Goal: Task Accomplishment & Management: Manage account settings

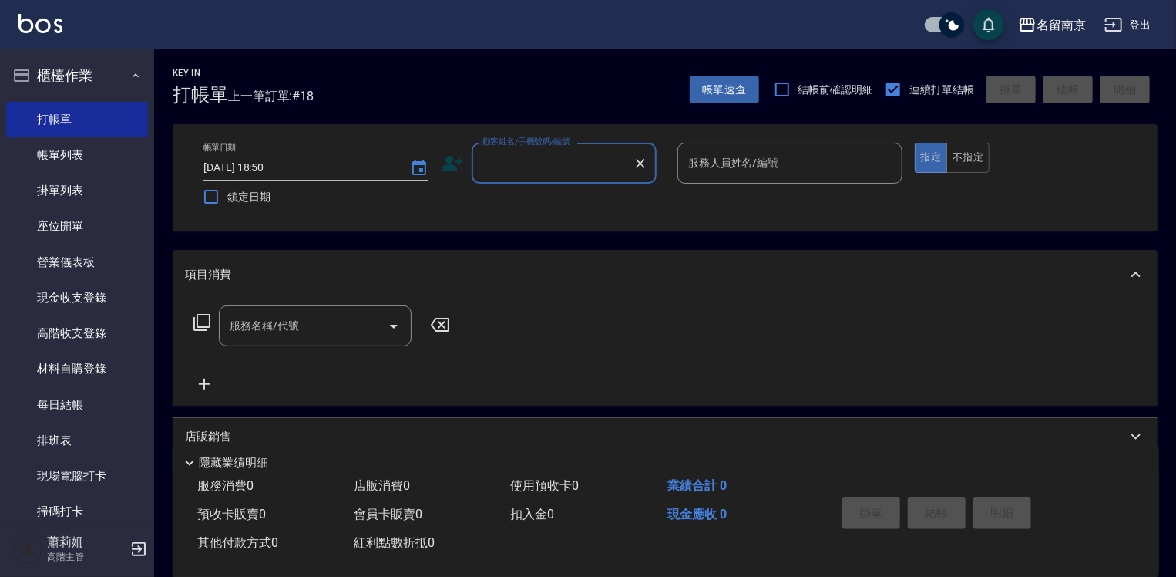
drag, startPoint x: 542, startPoint y: 182, endPoint x: 554, endPoint y: 170, distance: 17.4
click at [554, 170] on div "顧客姓名/手機號碼/編號" at bounding box center [564, 163] width 185 height 41
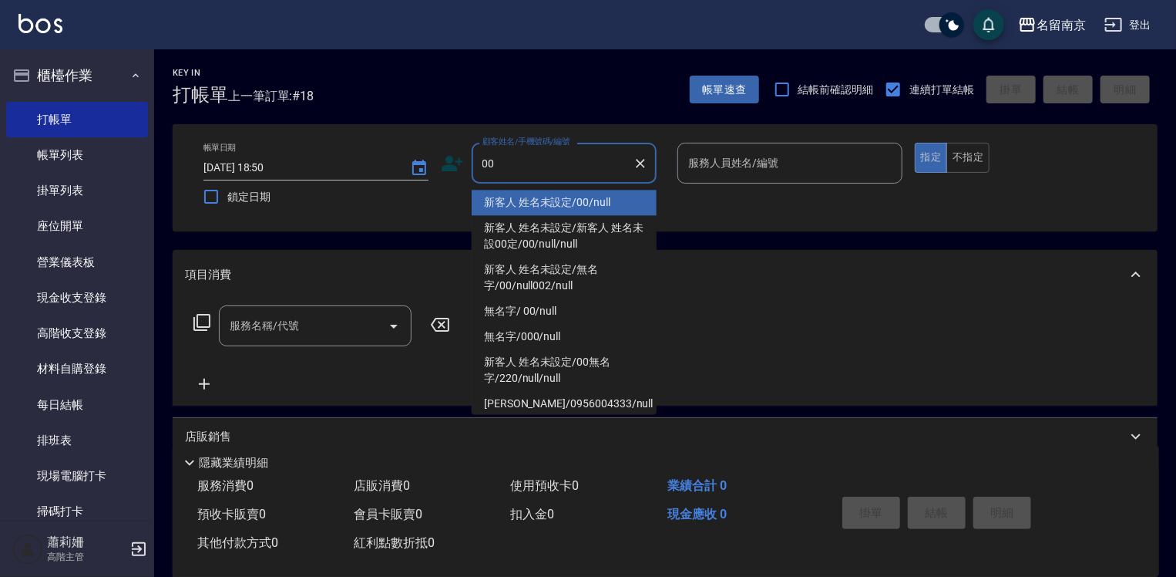
type input "新客人 姓名未設定/00/null"
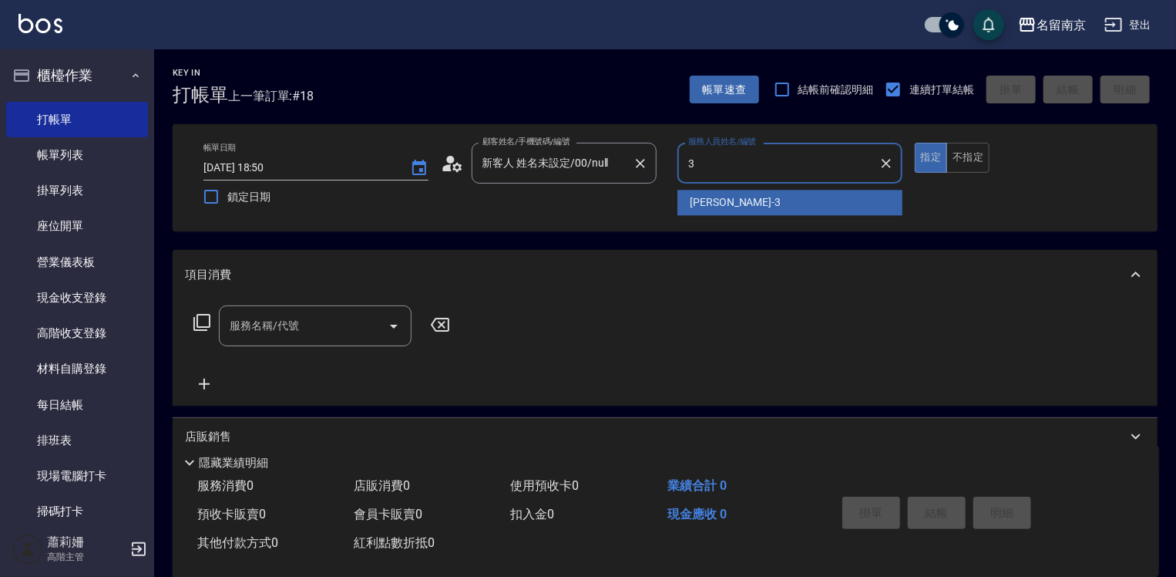
type input "[PERSON_NAME]-3"
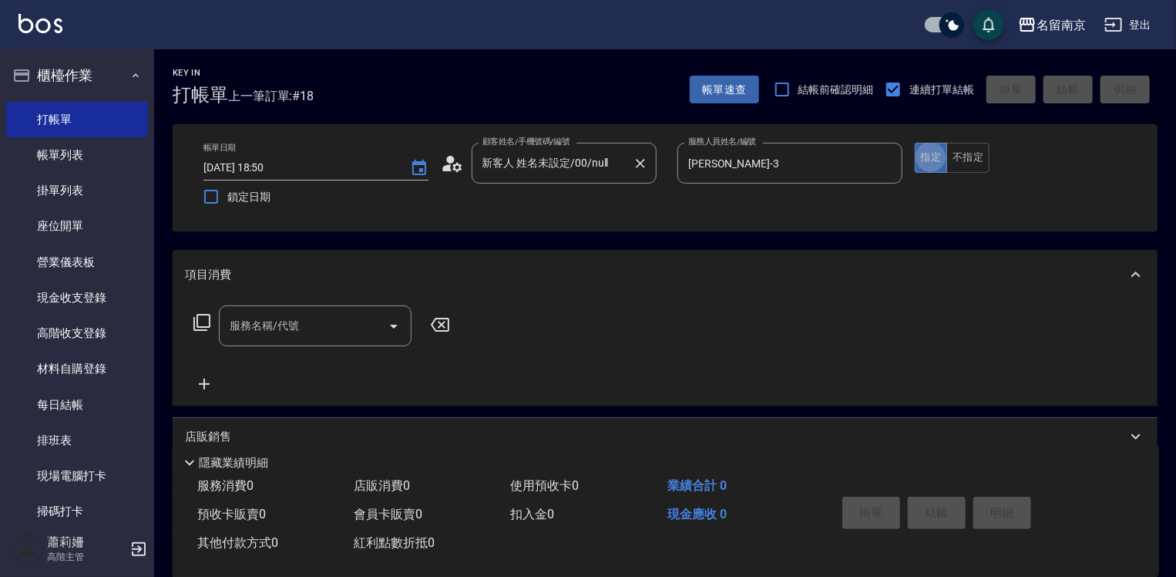
type button "true"
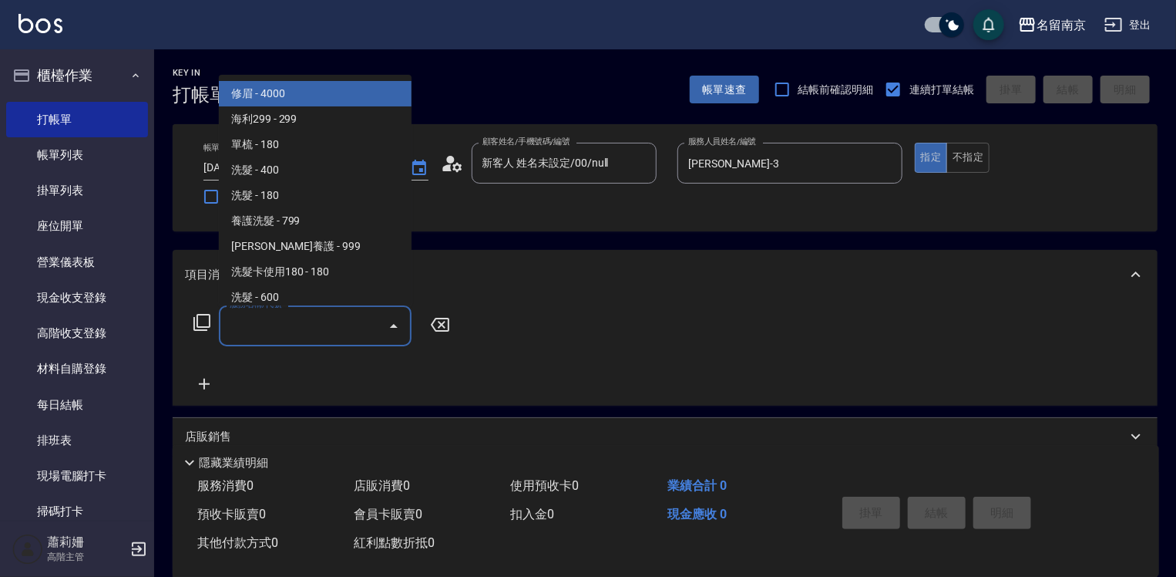
drag, startPoint x: 321, startPoint y: 334, endPoint x: 561, endPoint y: 364, distance: 242.4
click at [325, 335] on input "服務名稱/代號" at bounding box center [304, 325] width 156 height 27
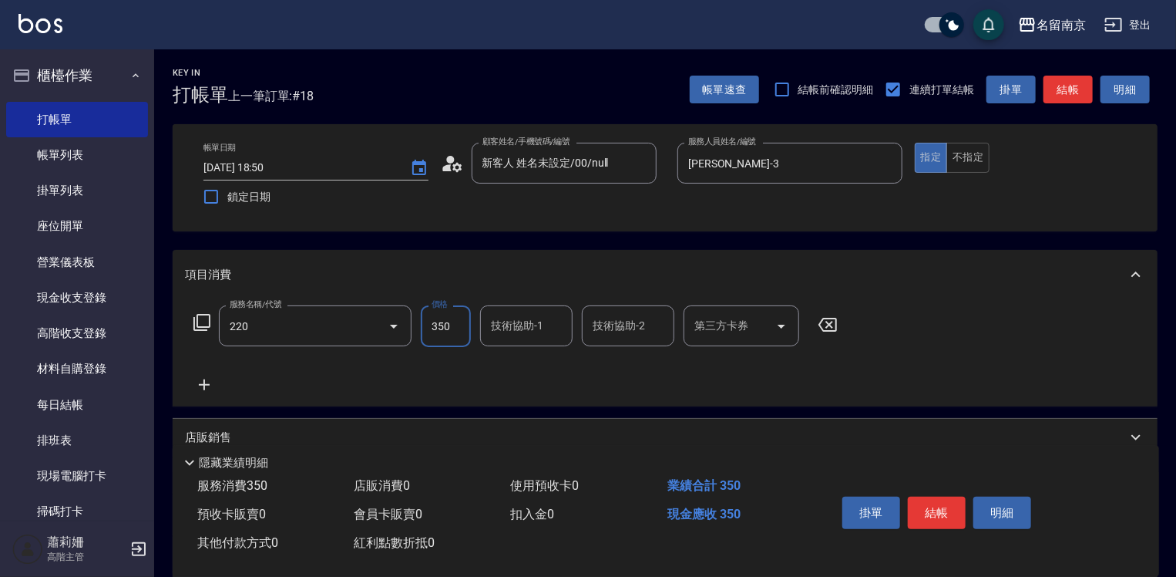
type input "洗髮(220)"
click at [444, 331] on input "3500" at bounding box center [446, 326] width 50 height 42
type input "350"
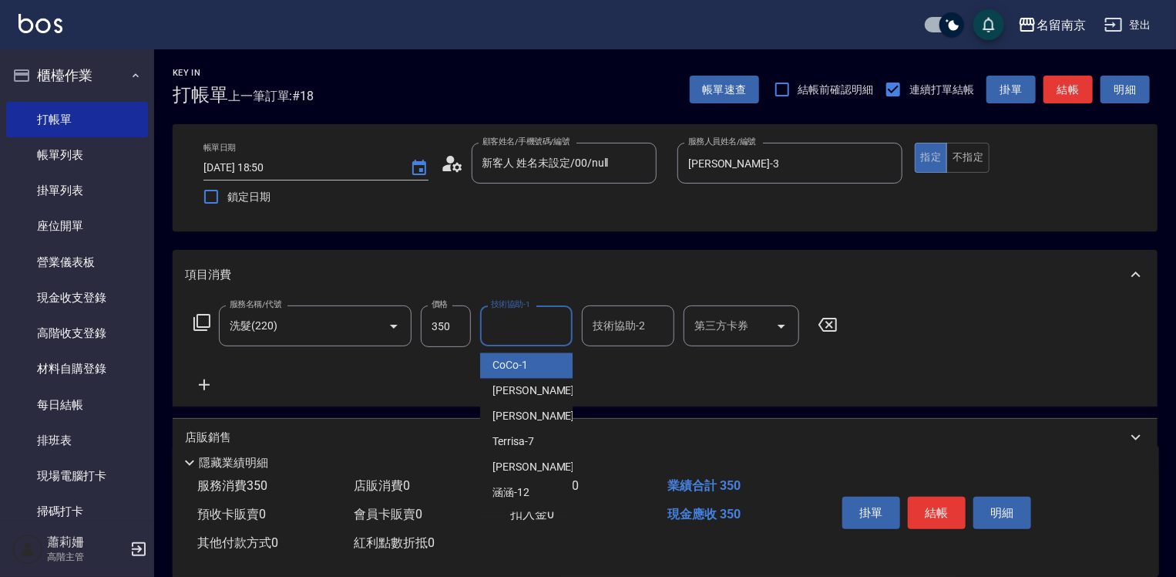
click at [542, 335] on input "技術協助-1" at bounding box center [526, 325] width 79 height 27
click at [542, 416] on div "[PERSON_NAME] -3" at bounding box center [526, 416] width 93 height 25
type input "[PERSON_NAME]-3"
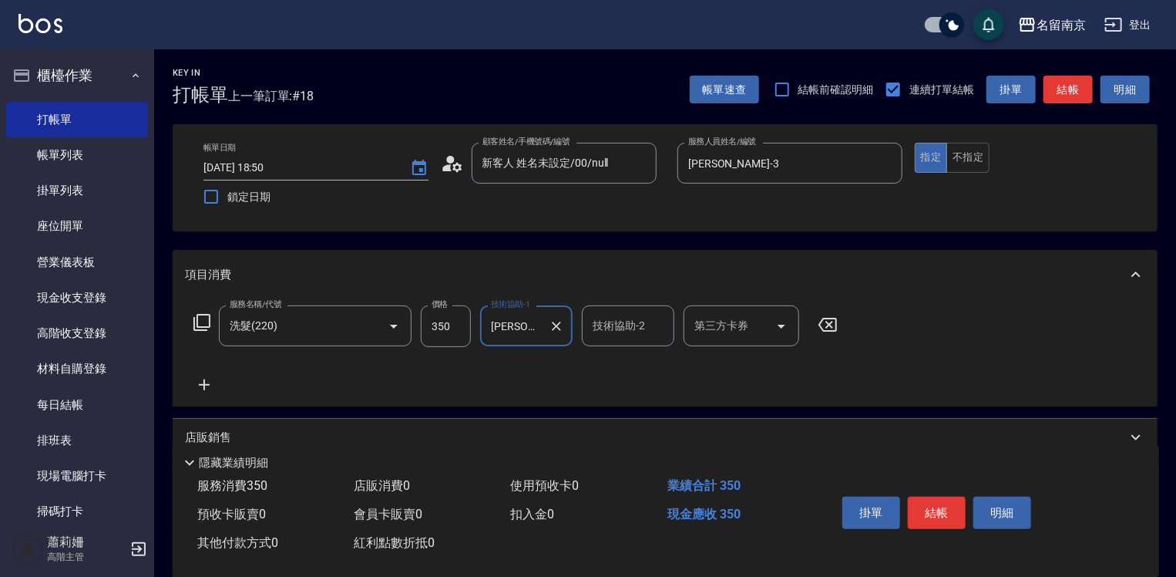
click at [446, 325] on input "350" at bounding box center [446, 326] width 50 height 42
type input "350"
click at [205, 378] on icon at bounding box center [204, 384] width 39 height 19
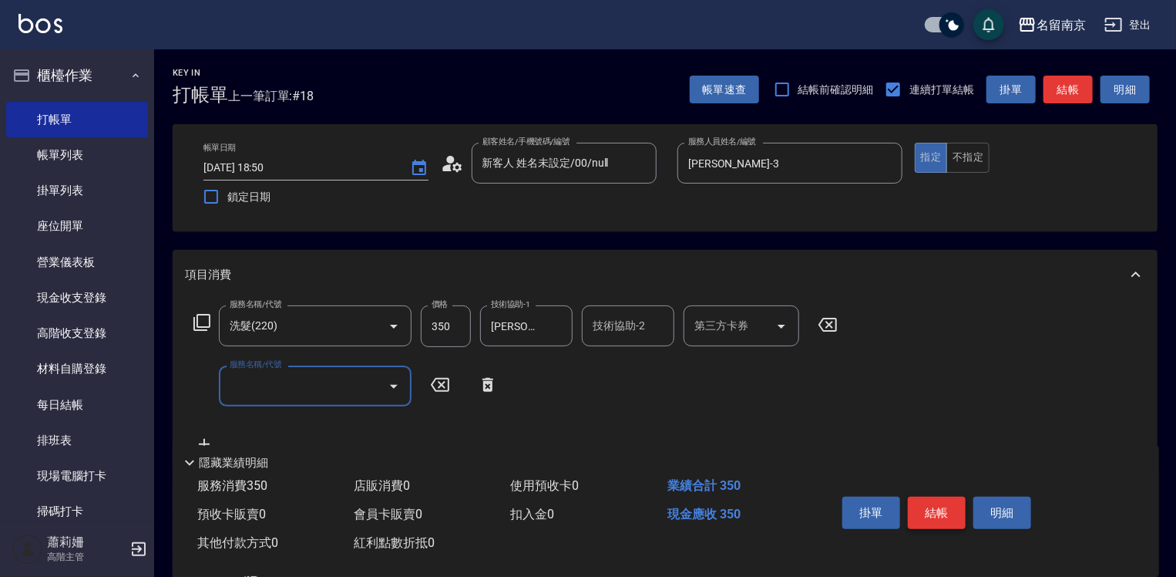
click at [931, 504] on button "結帳" at bounding box center [937, 512] width 58 height 32
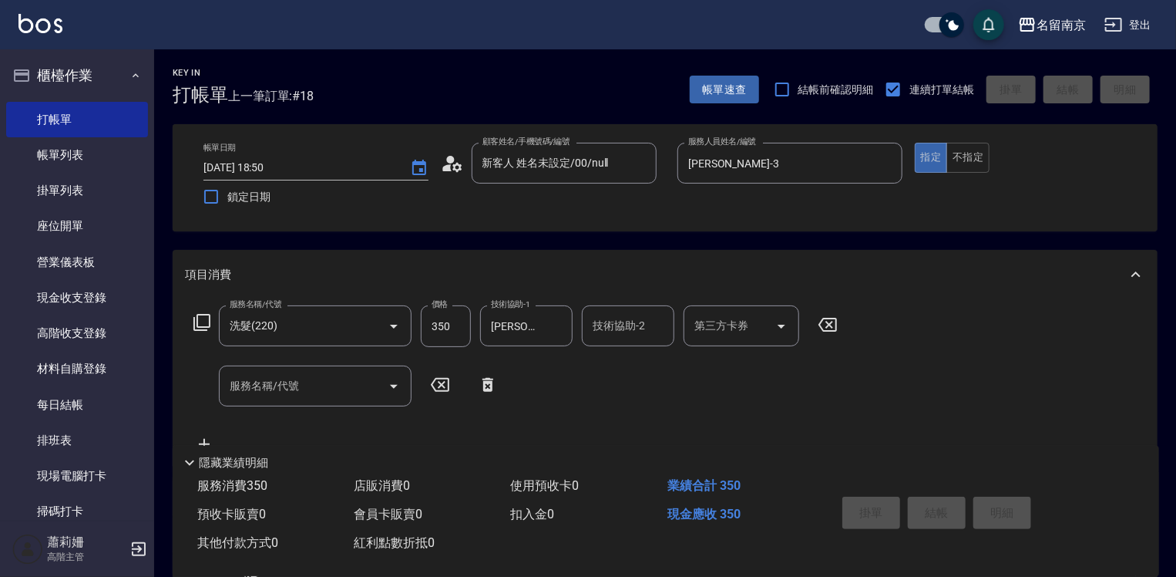
type input "[DATE] 20:05"
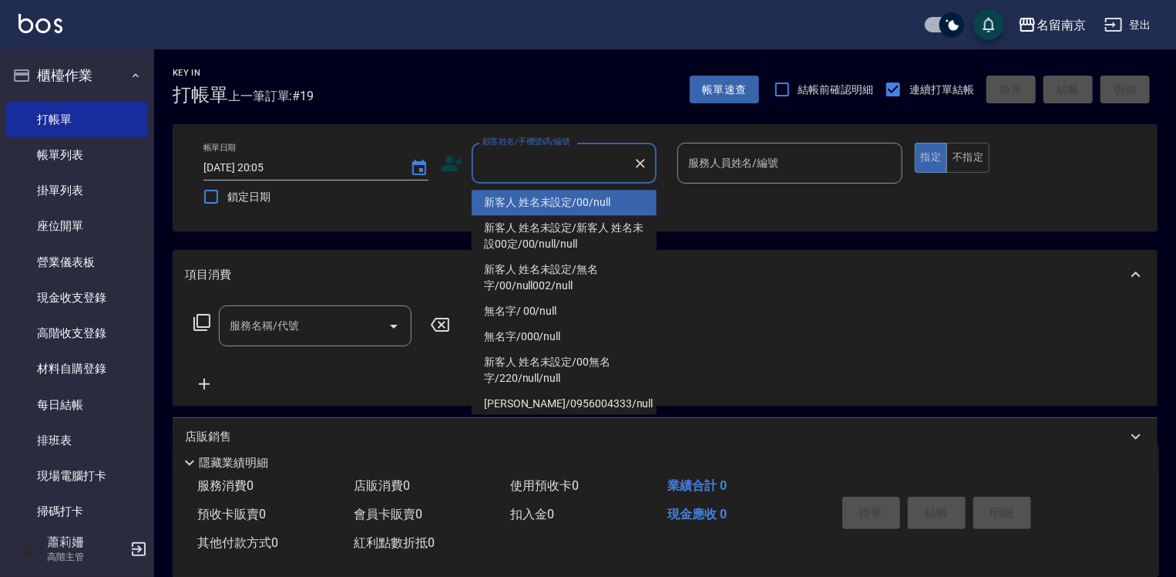
click at [556, 151] on input "顧客姓名/手機號碼/編號" at bounding box center [553, 163] width 148 height 27
click at [623, 203] on li "新客人 姓名未設定/00/null" at bounding box center [564, 202] width 185 height 25
type input "新客人 姓名未設定/00/null"
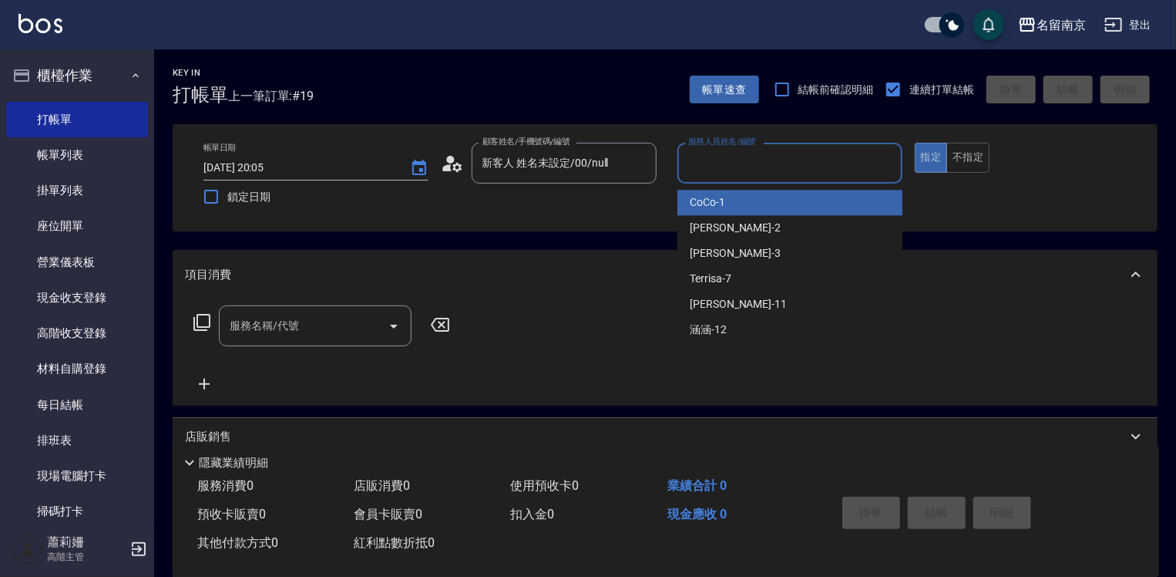
click at [712, 163] on input "服務人員姓名/編號" at bounding box center [790, 163] width 211 height 27
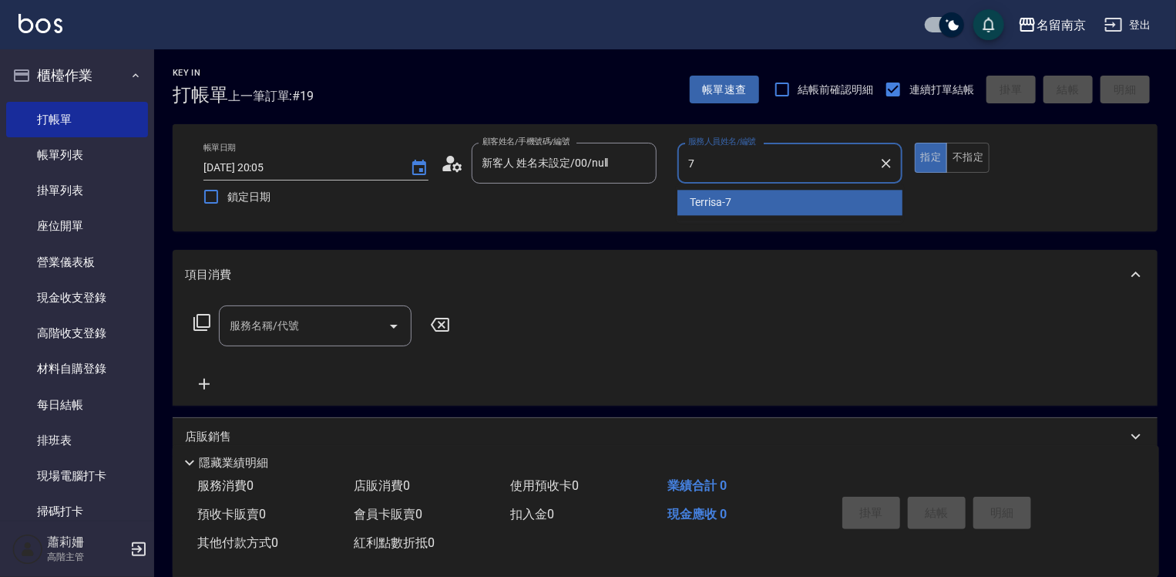
type input "Terrisa-7"
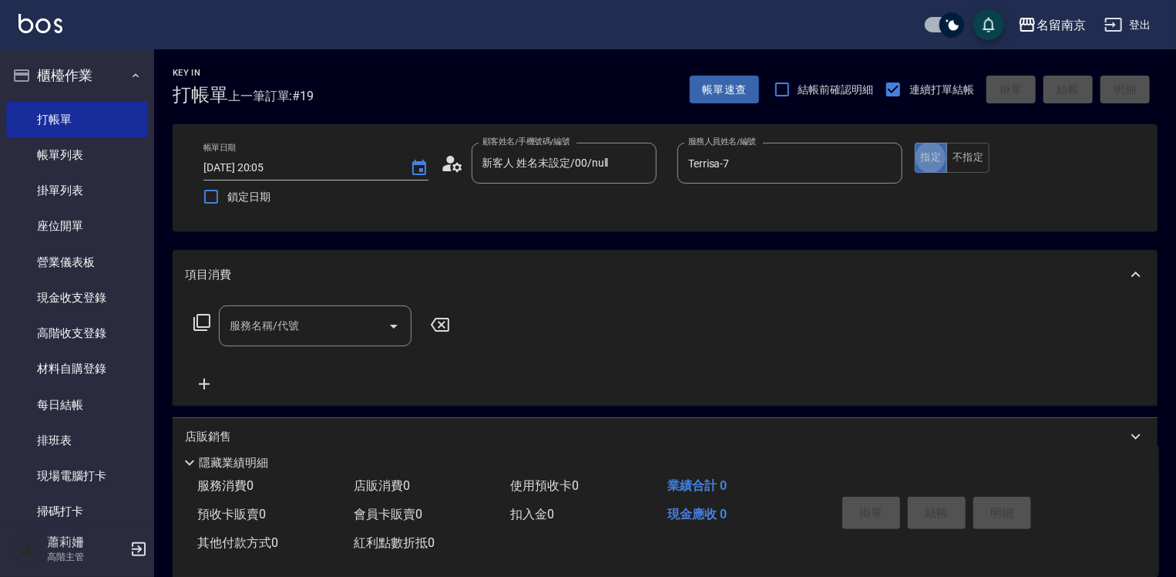
drag, startPoint x: 307, startPoint y: 332, endPoint x: 459, endPoint y: 336, distance: 152.7
click at [320, 335] on input "服務名稱/代號" at bounding box center [304, 325] width 156 height 27
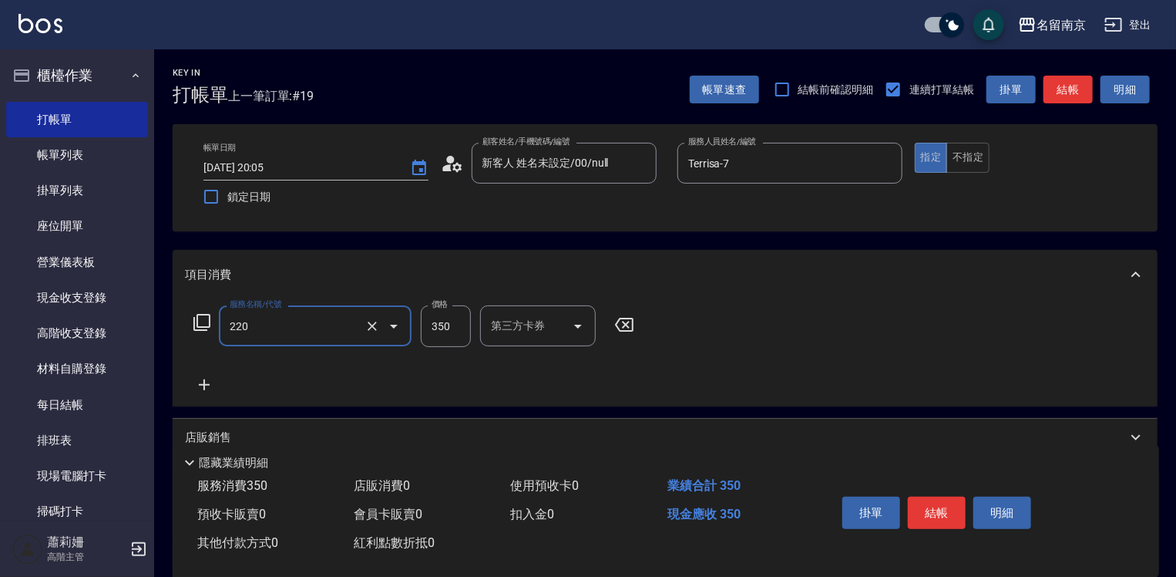
type input "洗髮(220)"
click at [436, 331] on input "37" at bounding box center [446, 326] width 50 height 42
type input "370"
type input "3"
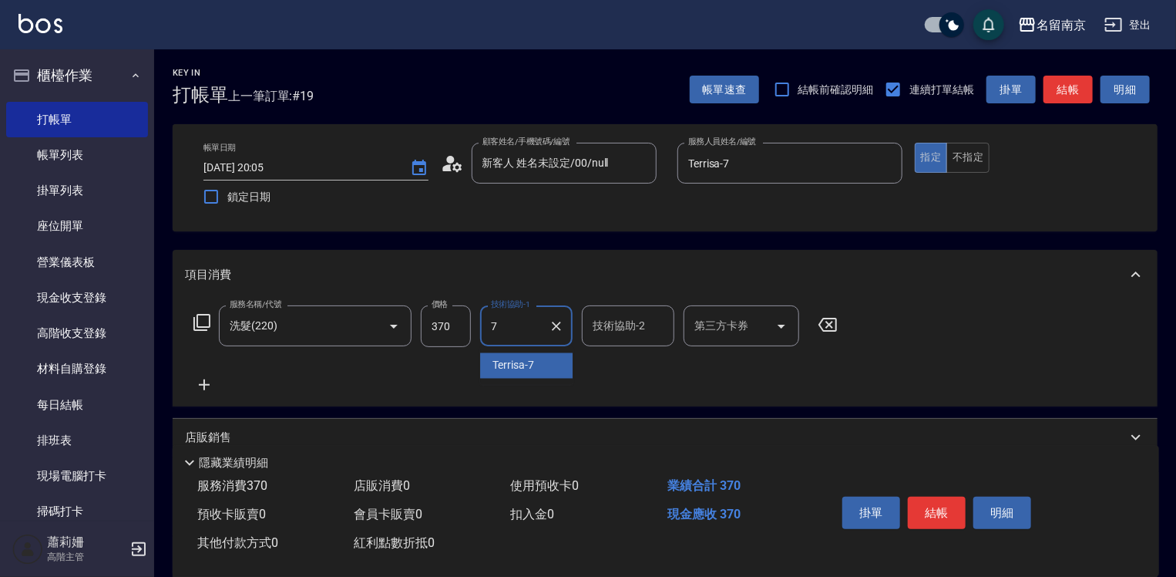
type input "Terrisa-7"
click at [924, 501] on button "結帳" at bounding box center [937, 512] width 58 height 32
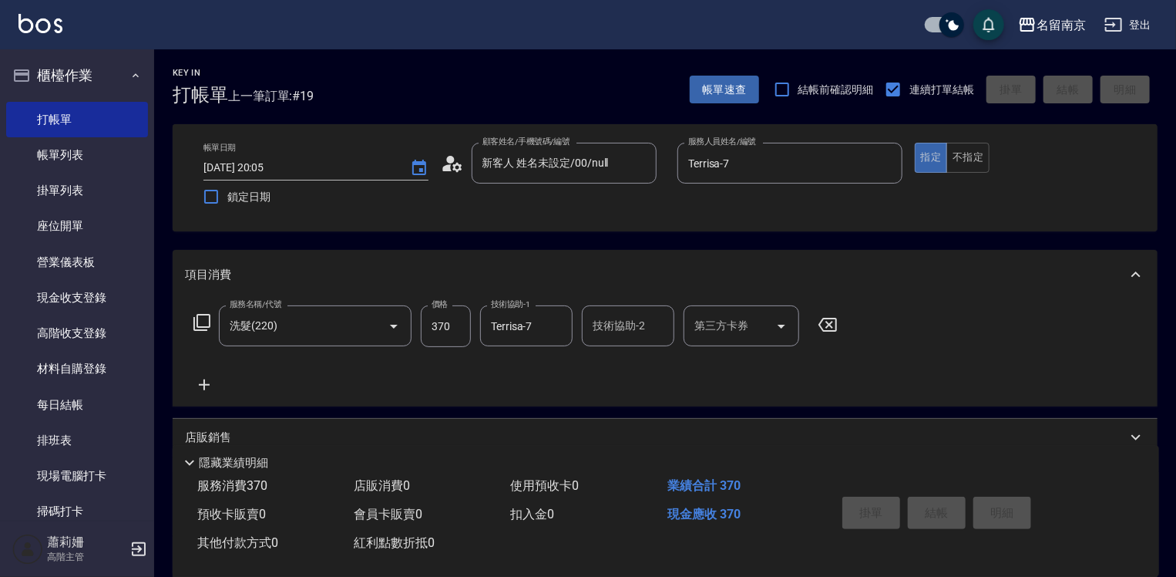
type input "[DATE] 20:06"
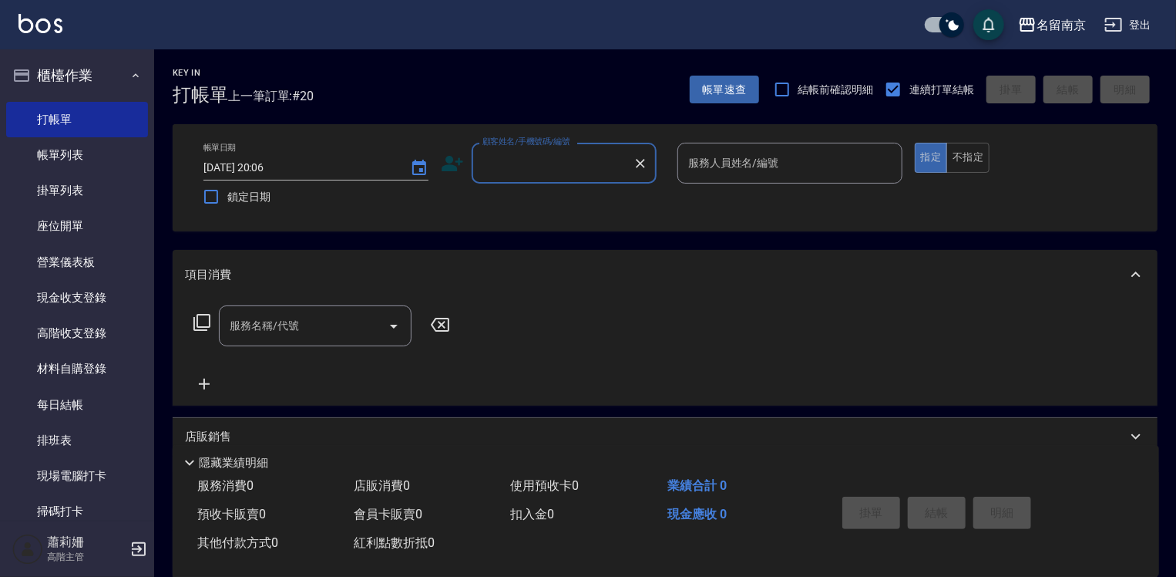
click at [575, 160] on input "顧客姓名/手機號碼/編號" at bounding box center [553, 163] width 148 height 27
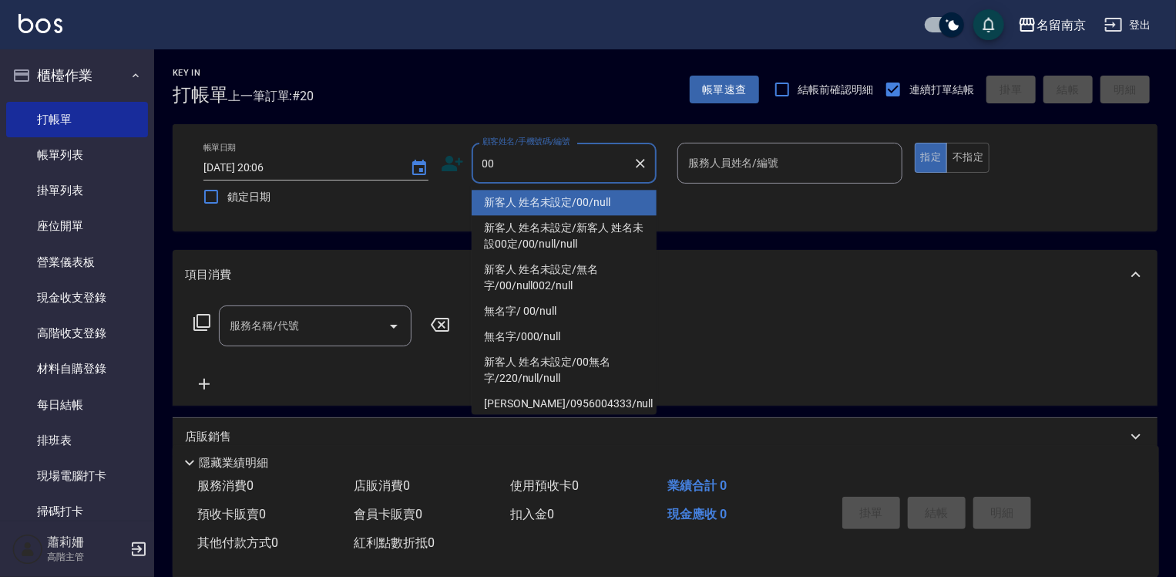
type input "新客人 姓名未設定/00/null"
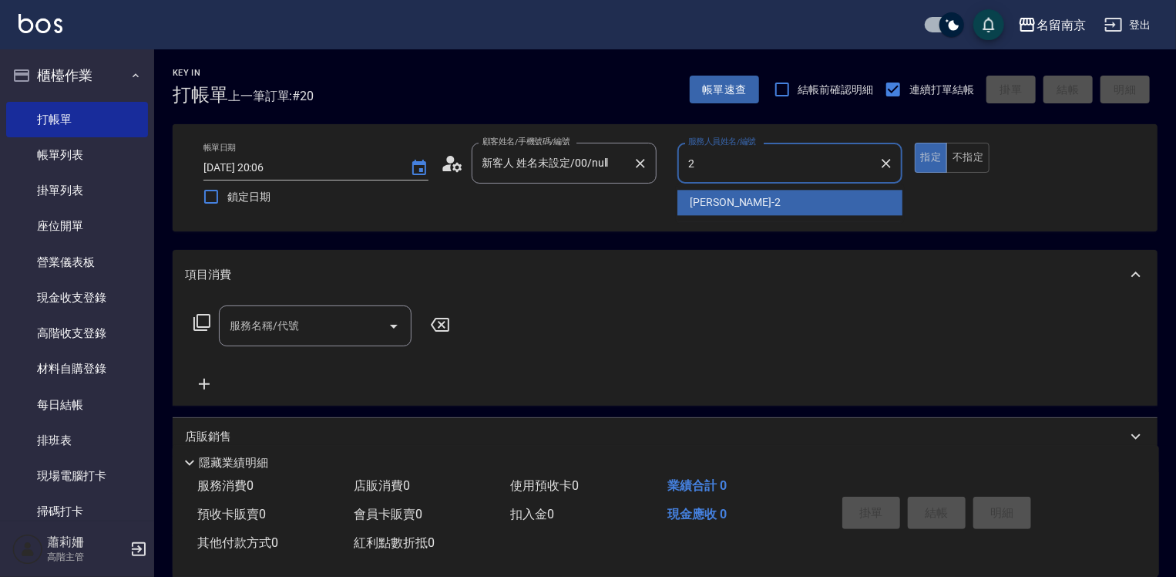
type input "[PERSON_NAME]-2"
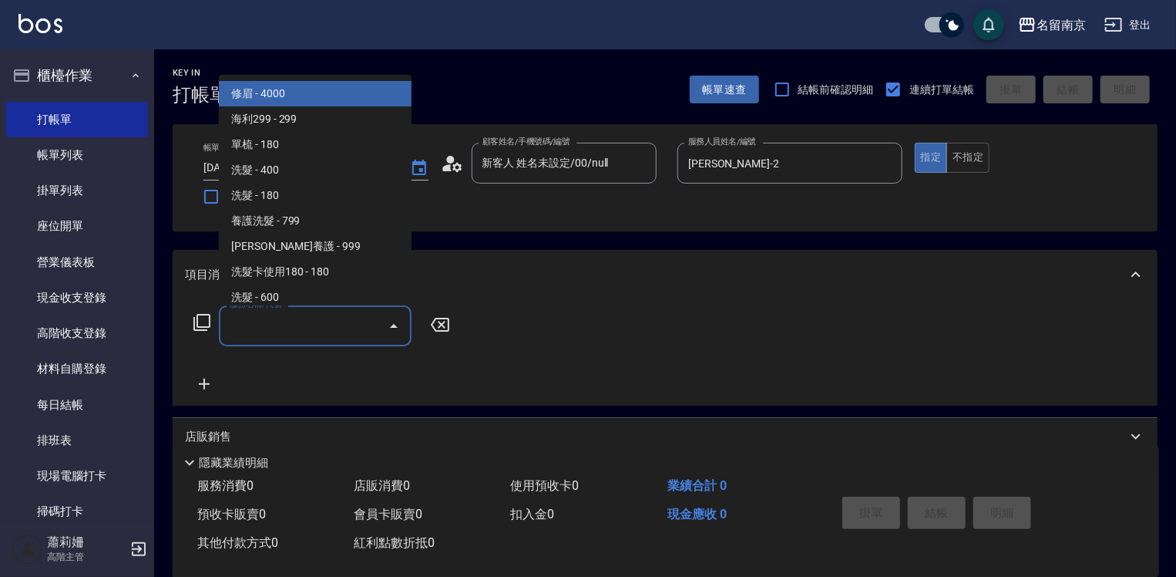
click at [298, 335] on input "服務名稱/代號" at bounding box center [304, 325] width 156 height 27
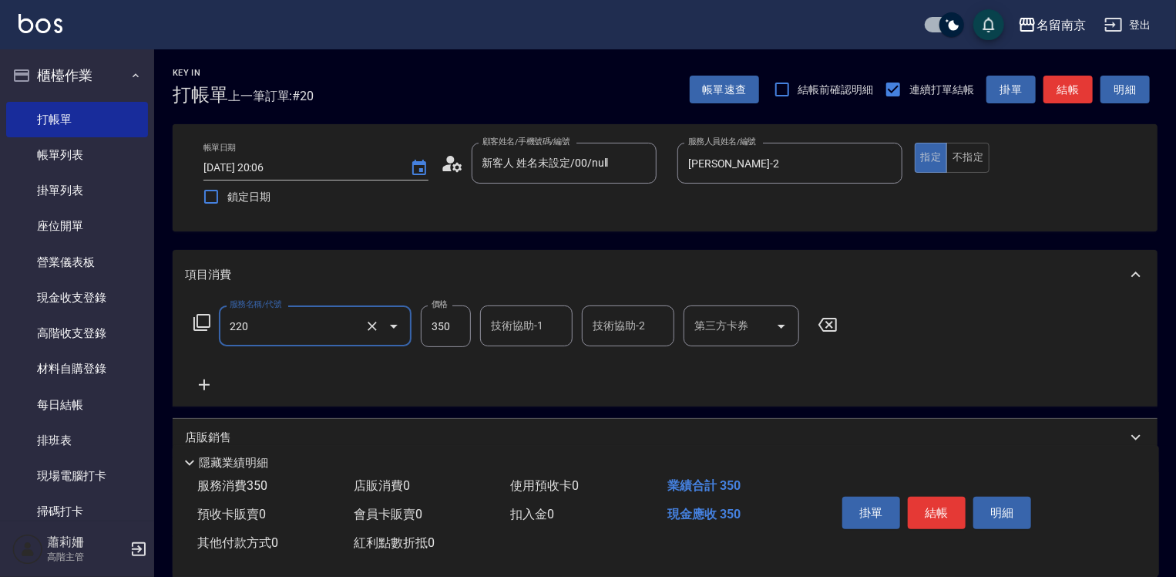
type input "洗髮(220)"
type input "370"
type input "[PERSON_NAME]-3"
click at [957, 510] on button "結帳" at bounding box center [937, 512] width 58 height 32
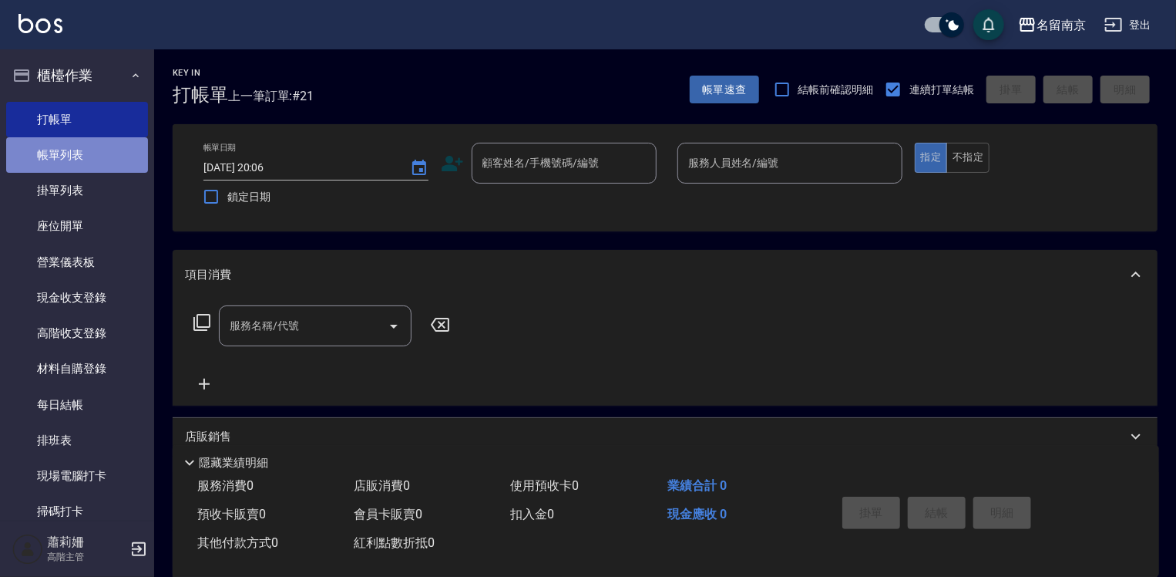
click at [96, 160] on link "帳單列表" at bounding box center [77, 154] width 142 height 35
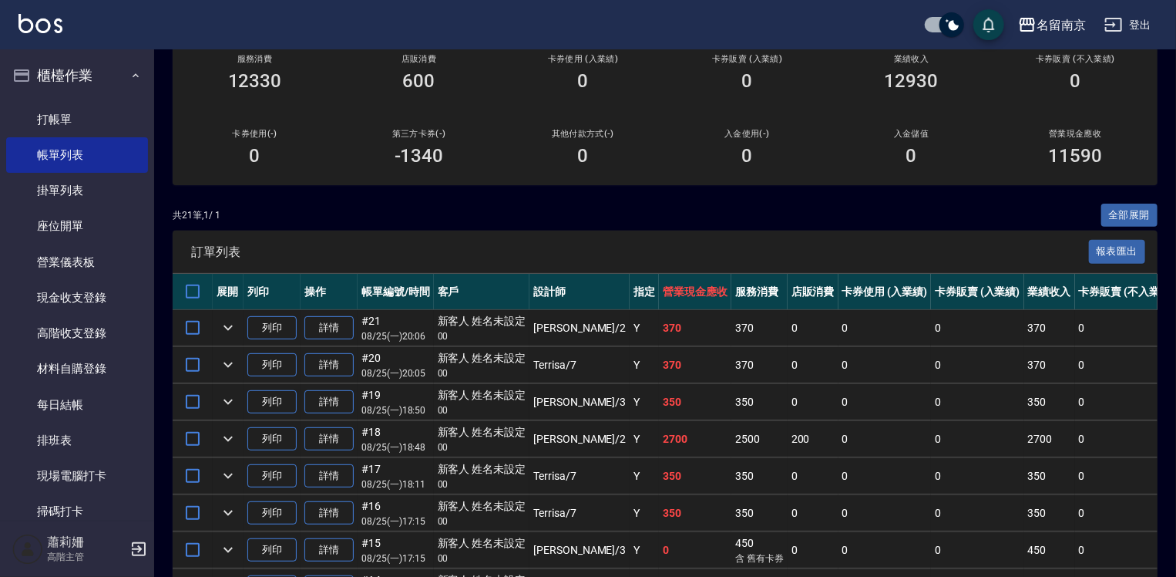
scroll to position [231, 0]
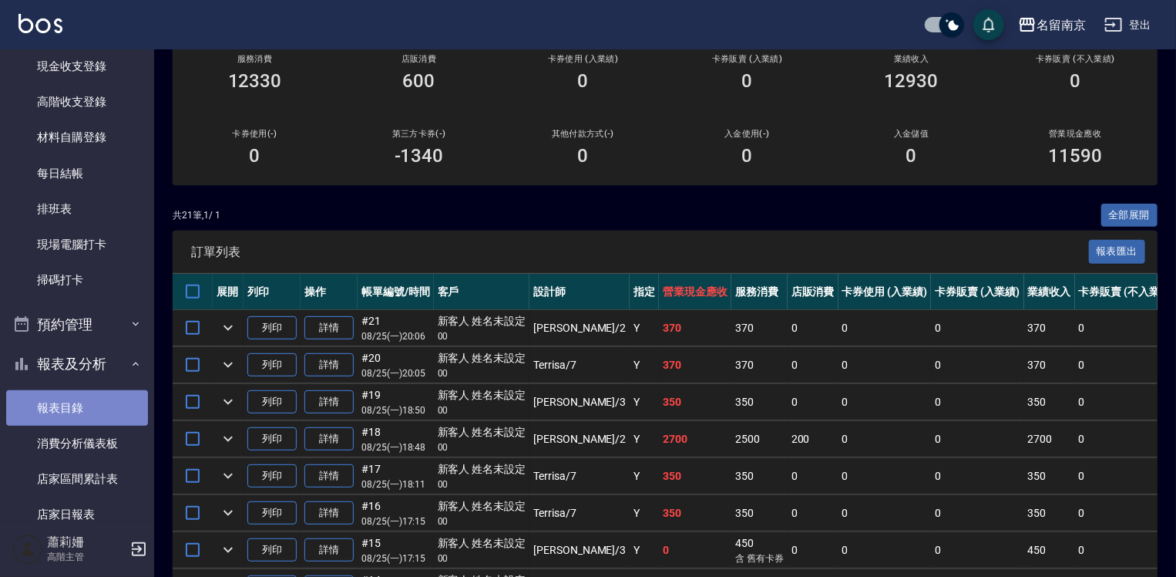
click at [93, 404] on link "報表目錄" at bounding box center [77, 407] width 142 height 35
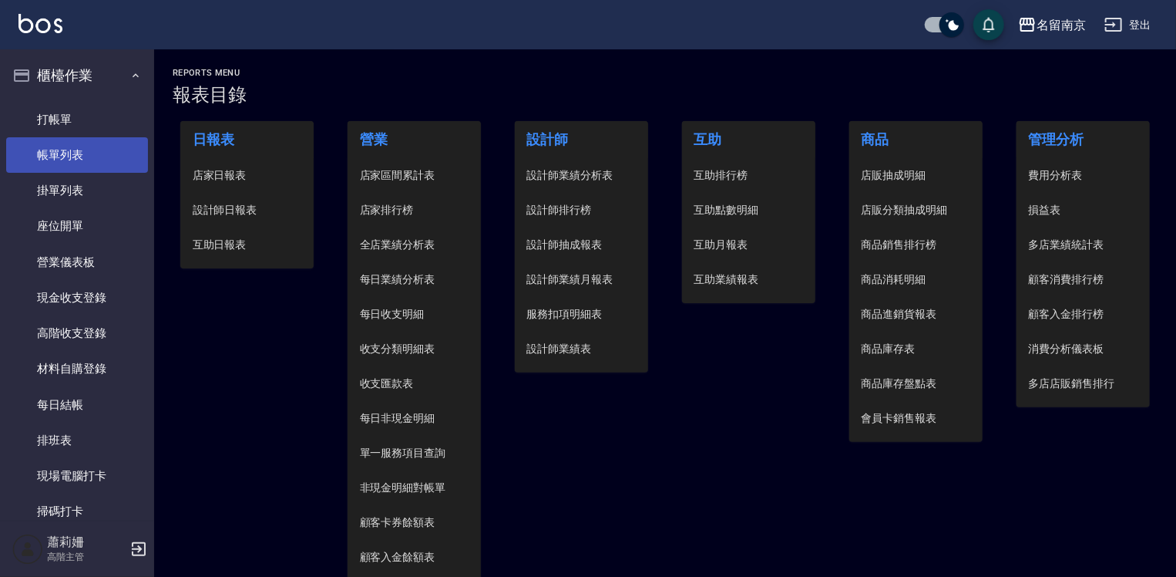
click at [96, 155] on link "帳單列表" at bounding box center [77, 154] width 142 height 35
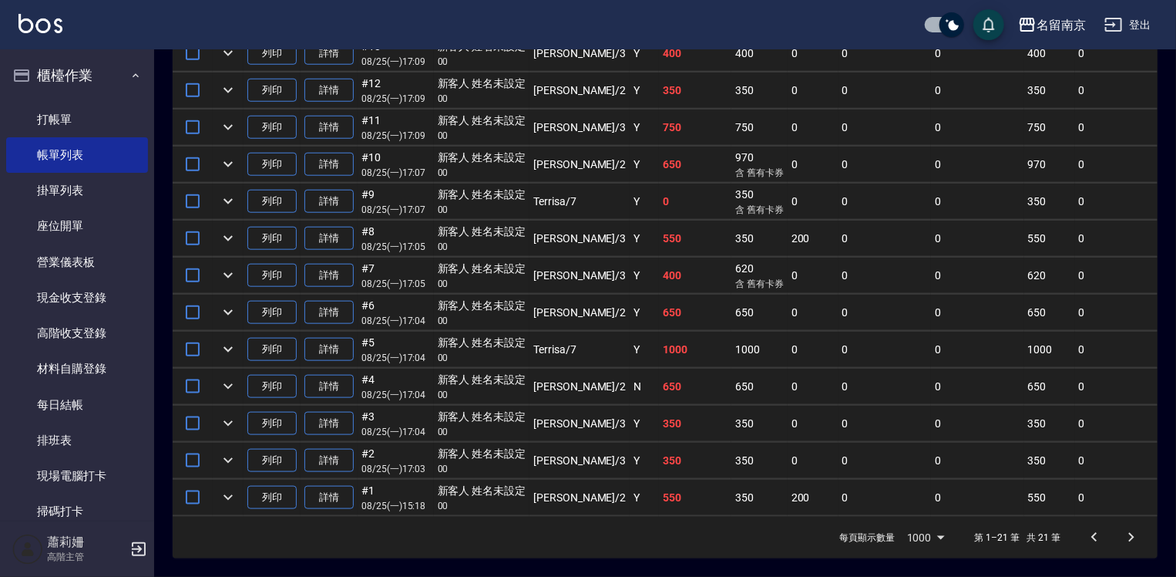
scroll to position [617, 0]
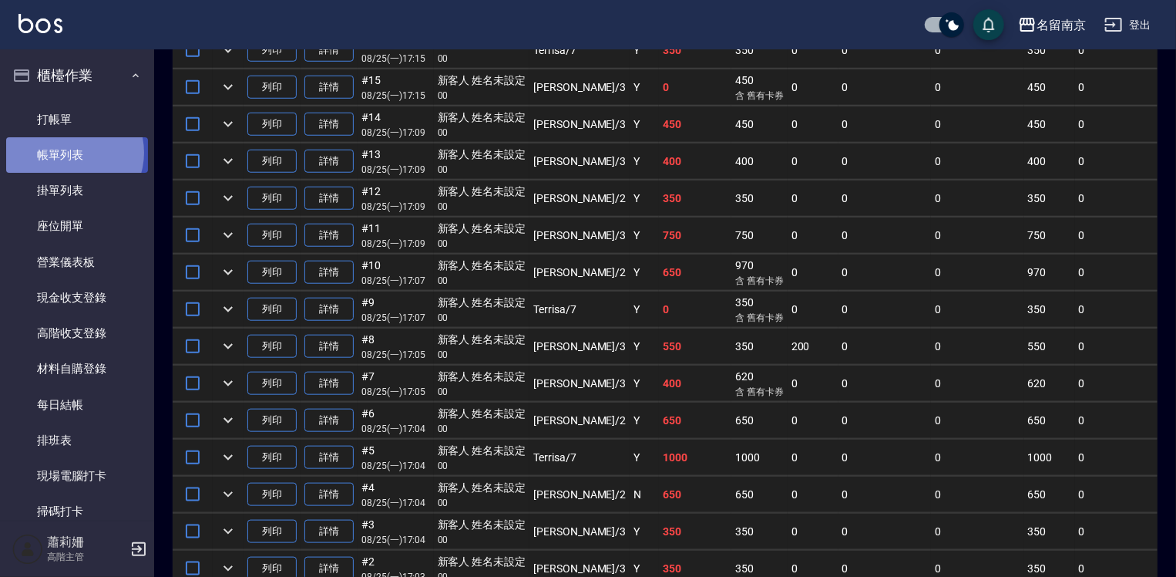
click at [70, 153] on link "帳單列表" at bounding box center [77, 154] width 142 height 35
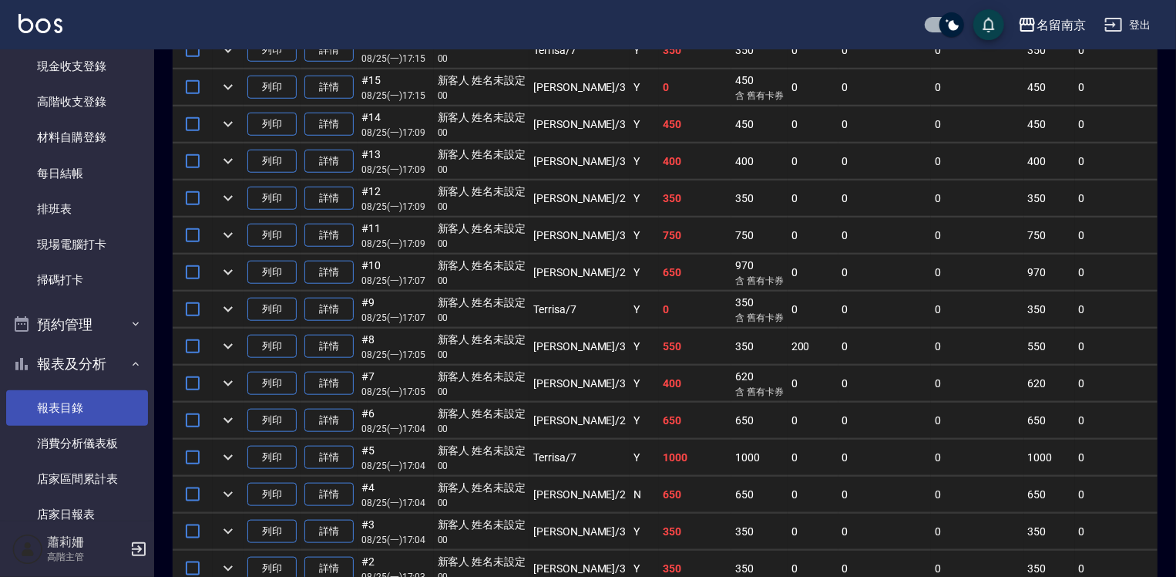
click at [82, 412] on link "報表目錄" at bounding box center [77, 407] width 142 height 35
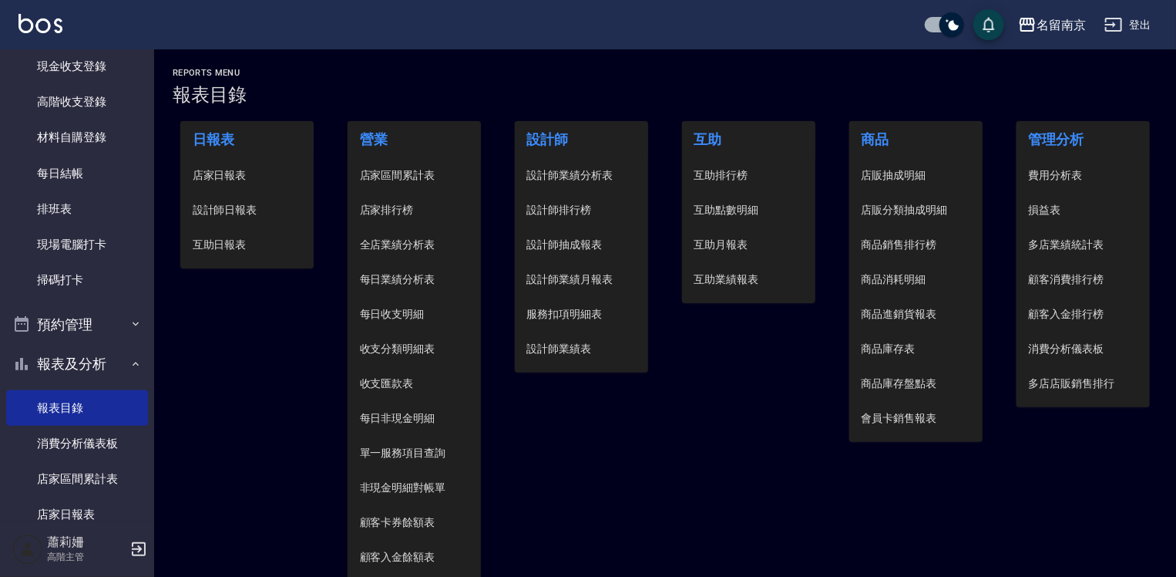
click at [247, 204] on span "設計師日報表" at bounding box center [247, 210] width 109 height 16
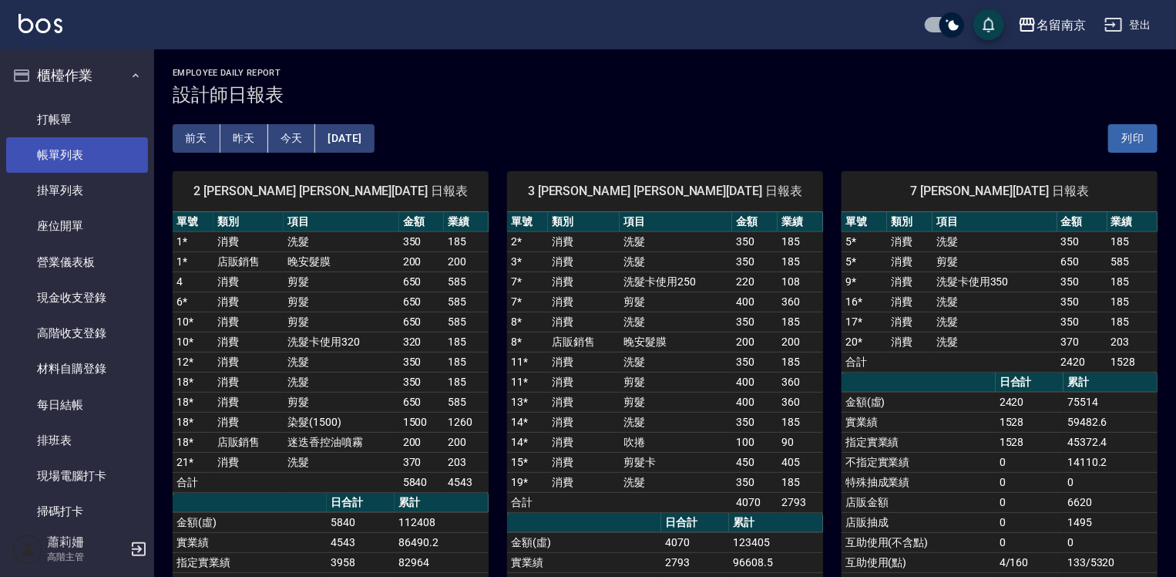
click at [75, 151] on link "帳單列表" at bounding box center [77, 154] width 142 height 35
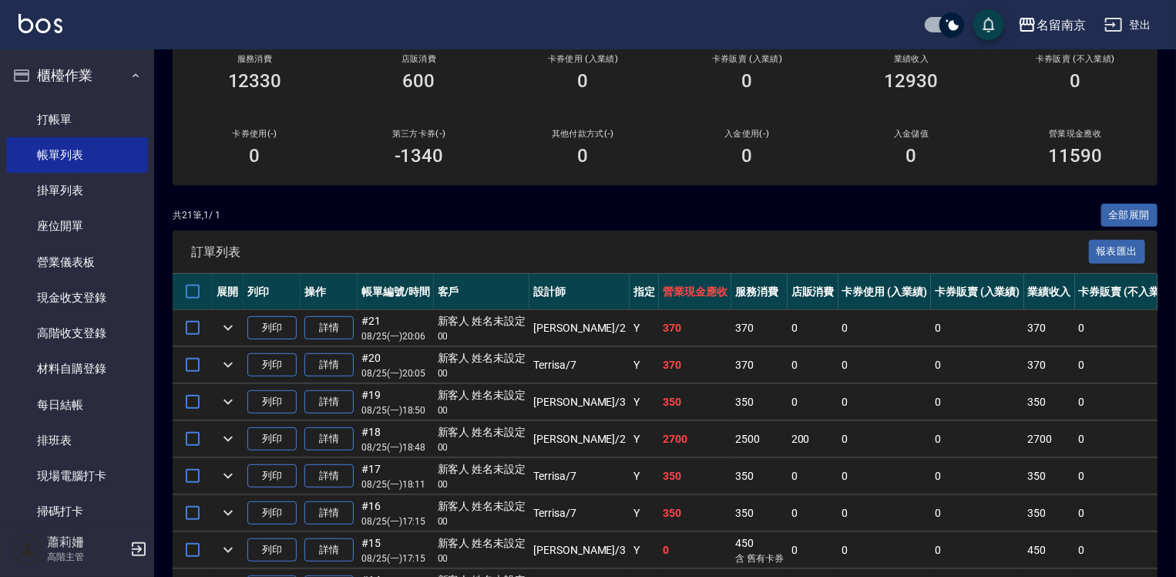
scroll to position [385, 0]
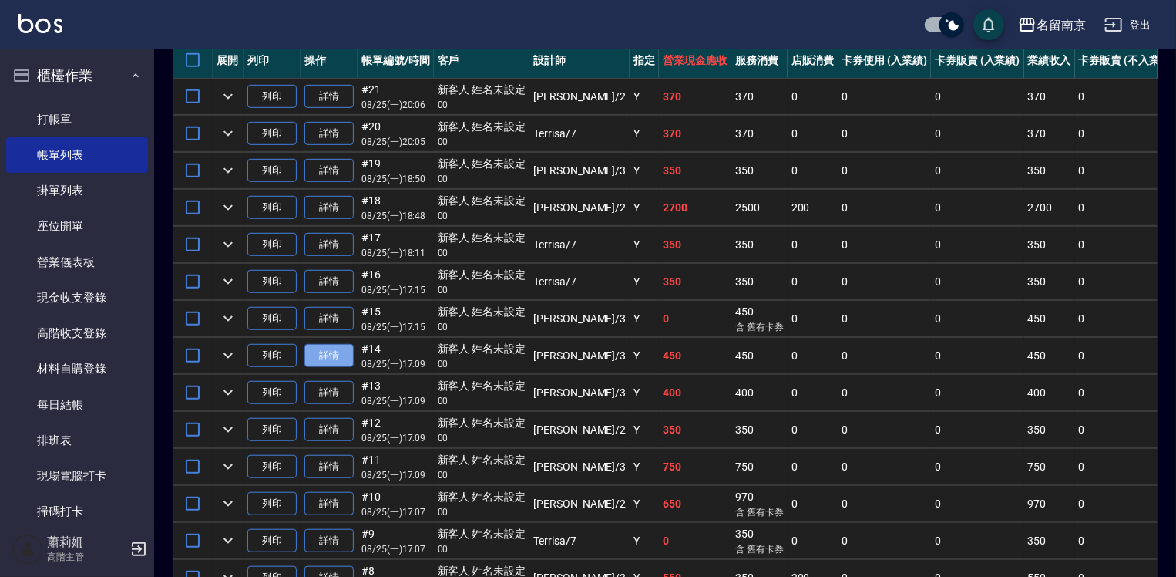
click at [325, 368] on link "詳情" at bounding box center [329, 356] width 49 height 24
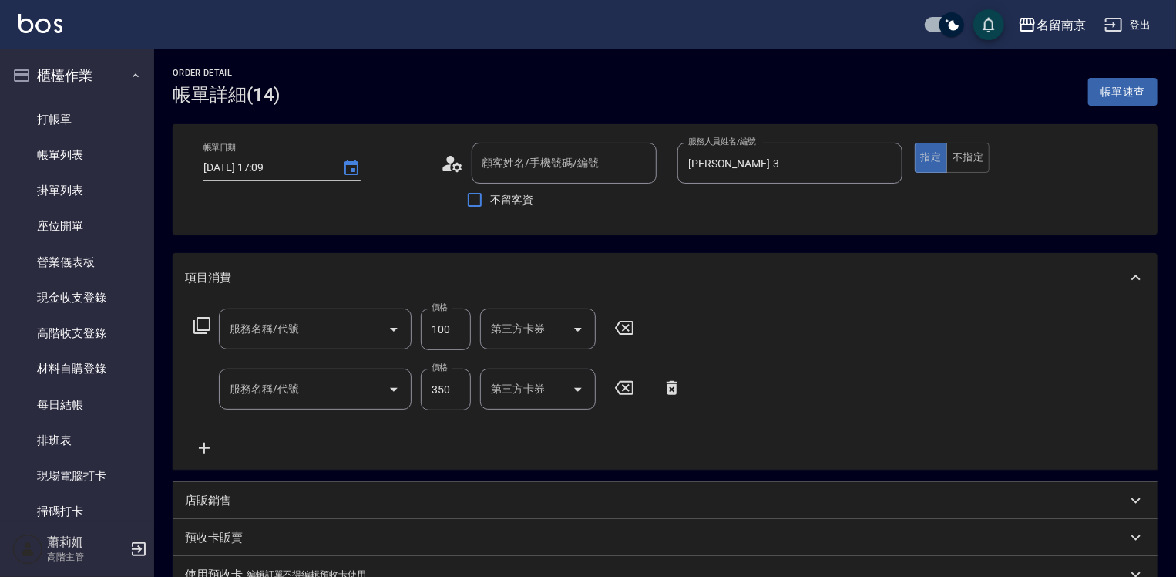
type input "[DATE] 17:09"
type input "[PERSON_NAME]-3"
type input "吹捲(800)"
type input "洗髮(220)"
type input "新客人 姓名未設定/00/null"
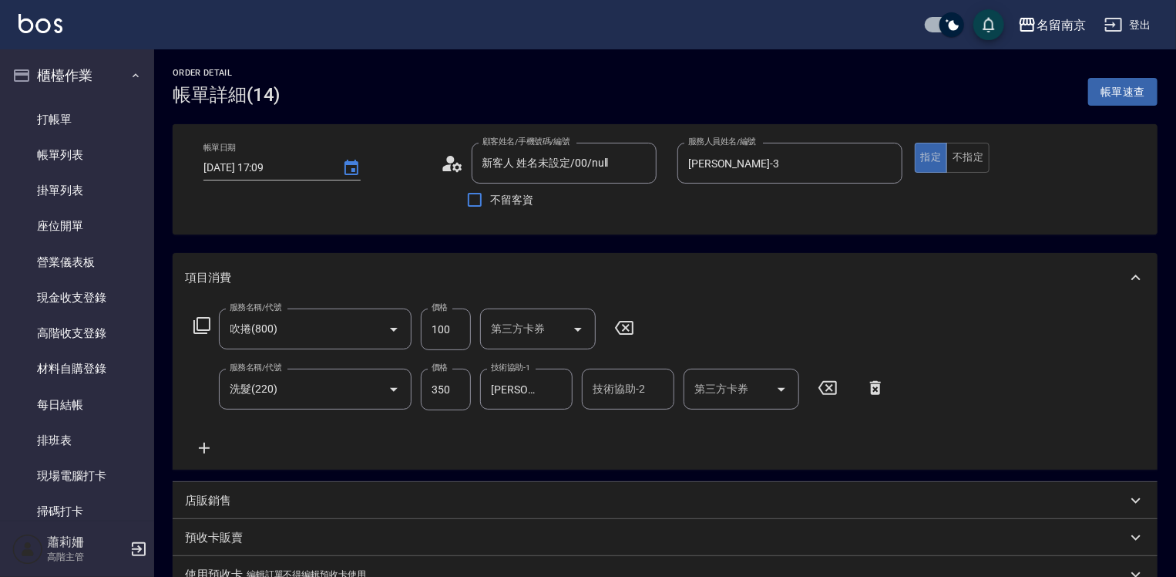
click at [452, 330] on input "100" at bounding box center [446, 329] width 50 height 42
click at [457, 431] on div "服務名稱/代號 吹捲(800) 服務名稱/代號 價格 100 價格 第三方卡券 第三方卡券 服務名稱/代號 洗髮(220) 服務名稱/代號 價格 350 價格…" at bounding box center [540, 382] width 710 height 149
click at [456, 333] on input "100" at bounding box center [446, 329] width 50 height 42
type input "150"
click at [459, 392] on input "350" at bounding box center [446, 390] width 50 height 42
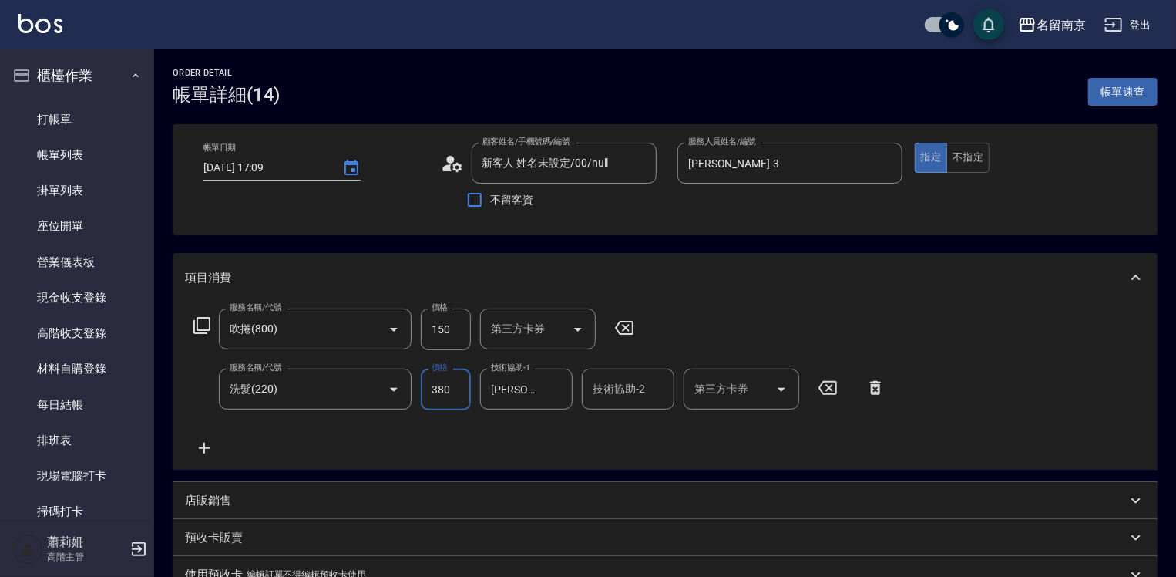
click at [437, 385] on input "380" at bounding box center [446, 390] width 50 height 42
type input "350"
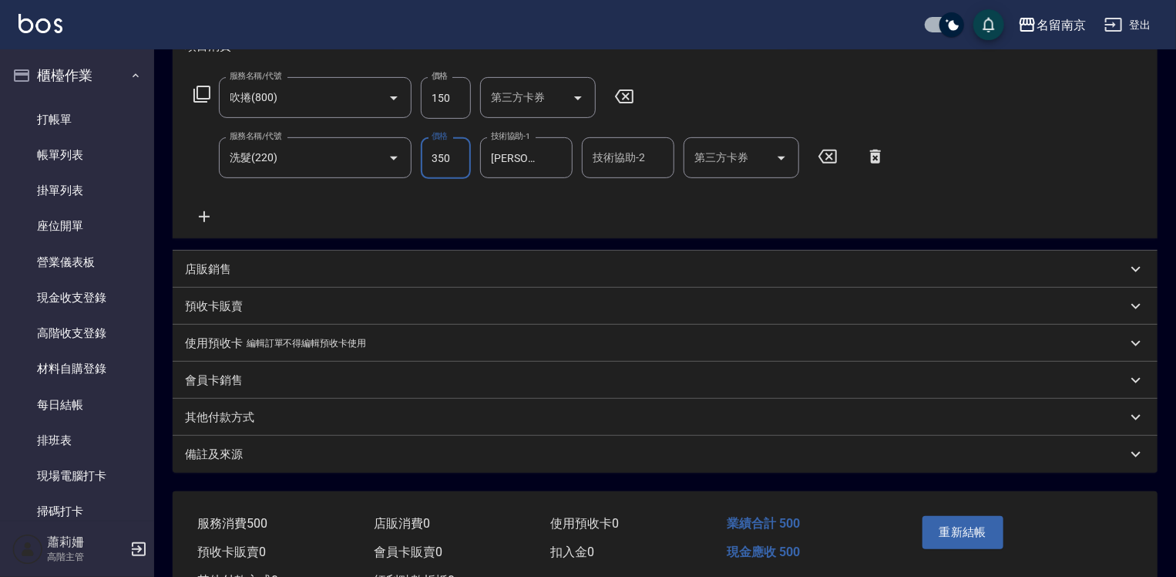
scroll to position [292, 0]
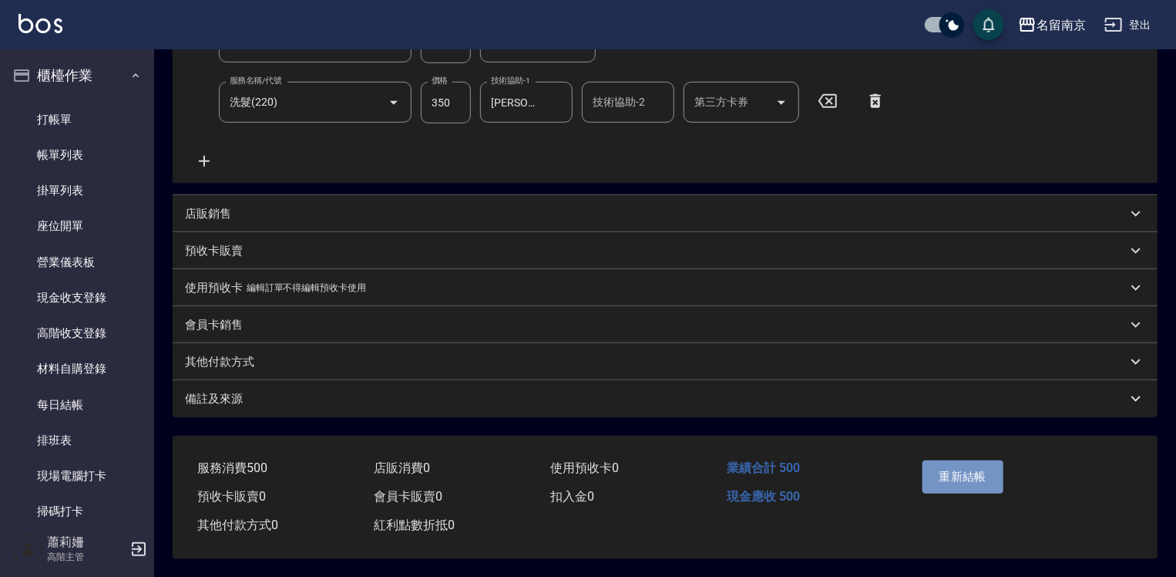
drag, startPoint x: 924, startPoint y: 479, endPoint x: 934, endPoint y: 472, distance: 12.2
click at [924, 480] on button "重新結帳" at bounding box center [964, 476] width 82 height 32
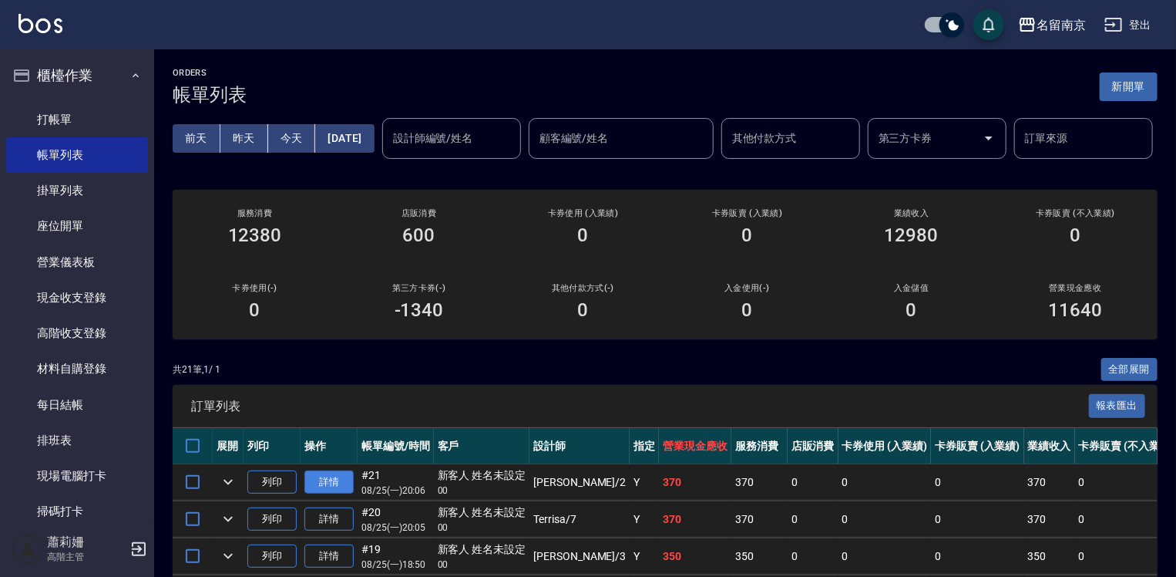
click at [339, 494] on link "詳情" at bounding box center [329, 482] width 49 height 24
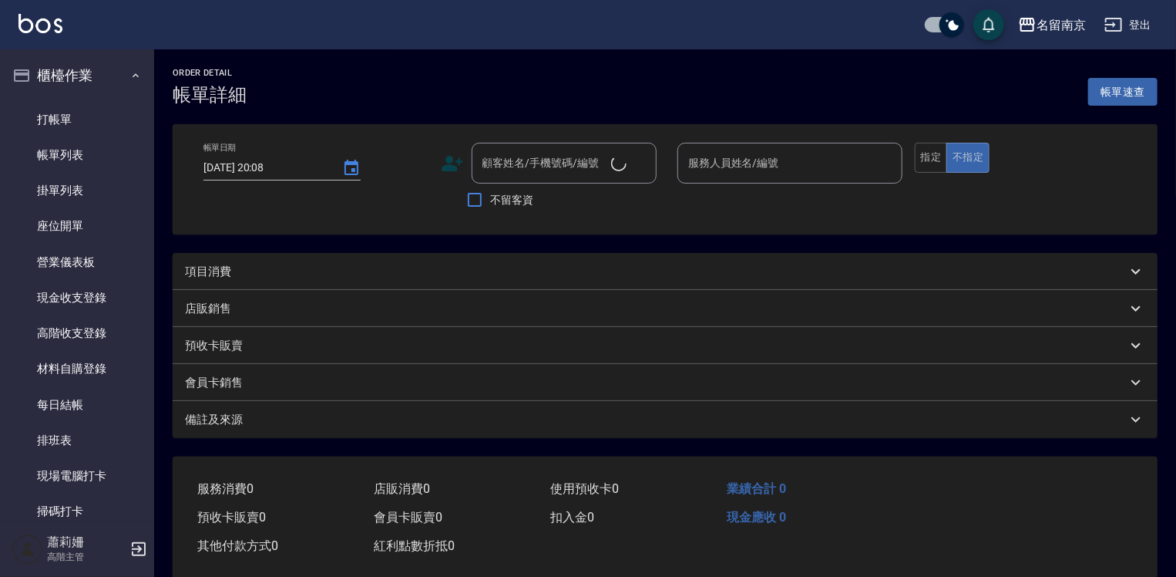
type input "[DATE] 20:06"
type input "[PERSON_NAME]-2"
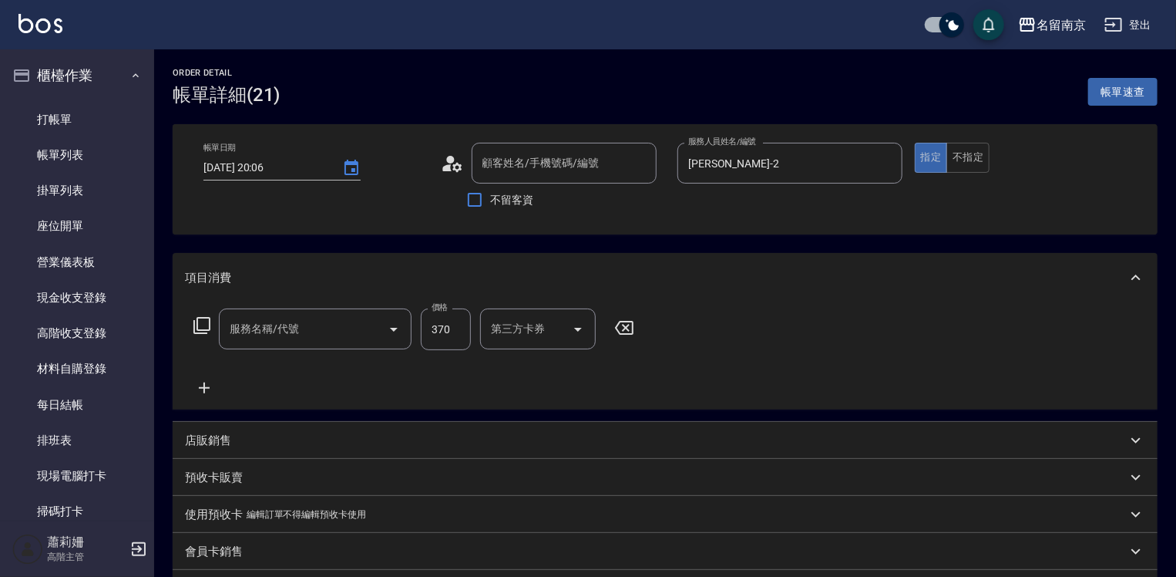
type input "新客人 姓名未設定/00/null"
type input "洗髮(220)"
click at [457, 334] on input "370" at bounding box center [446, 329] width 50 height 42
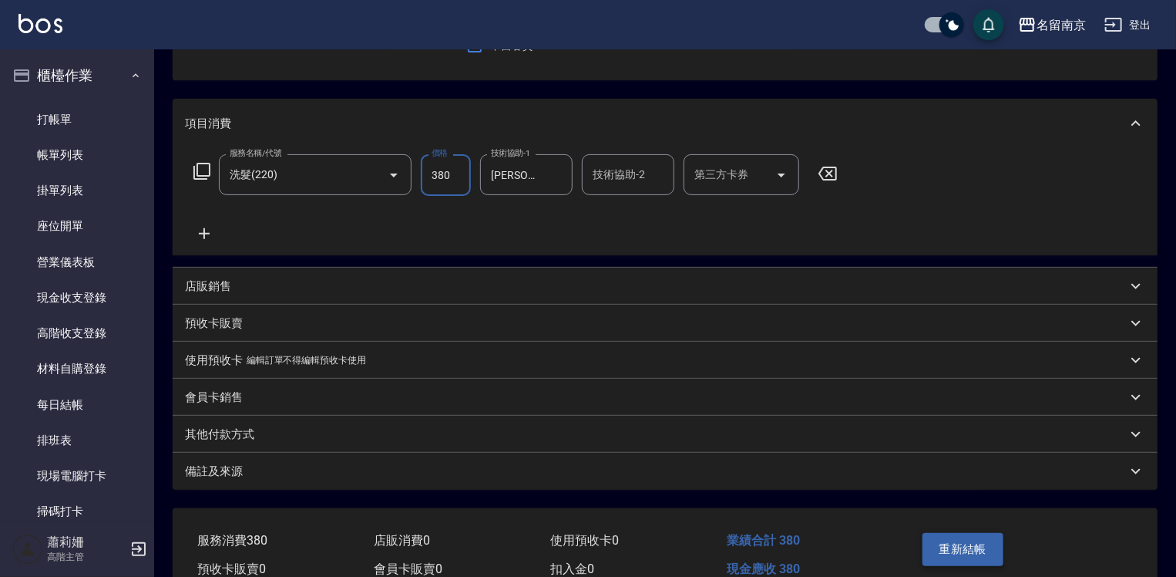
type input "380"
click at [953, 547] on button "重新結帳" at bounding box center [964, 549] width 82 height 32
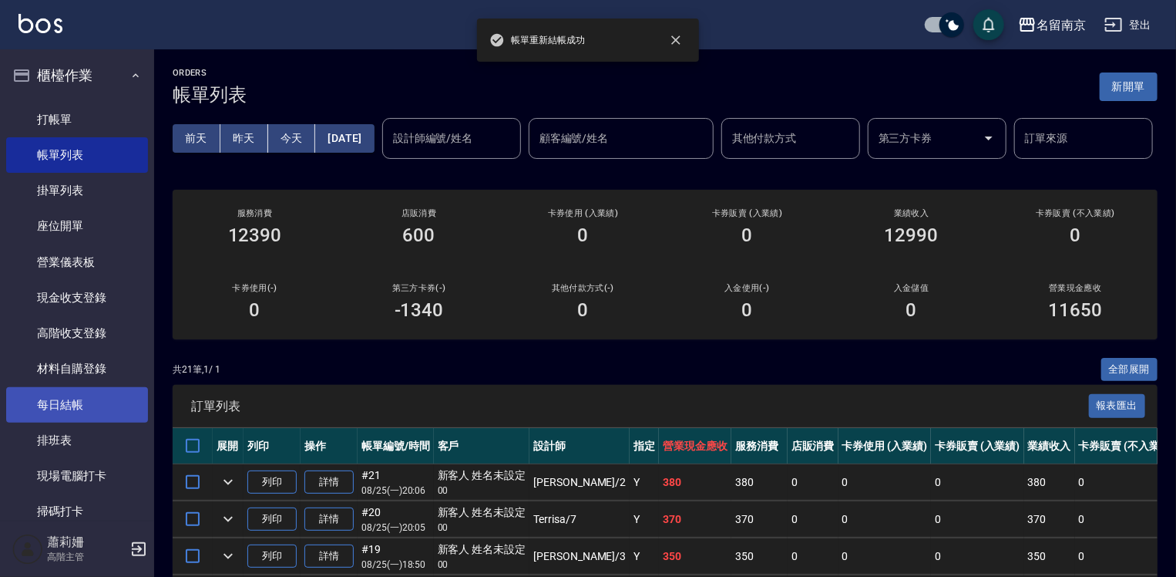
click at [66, 400] on link "每日結帳" at bounding box center [77, 404] width 142 height 35
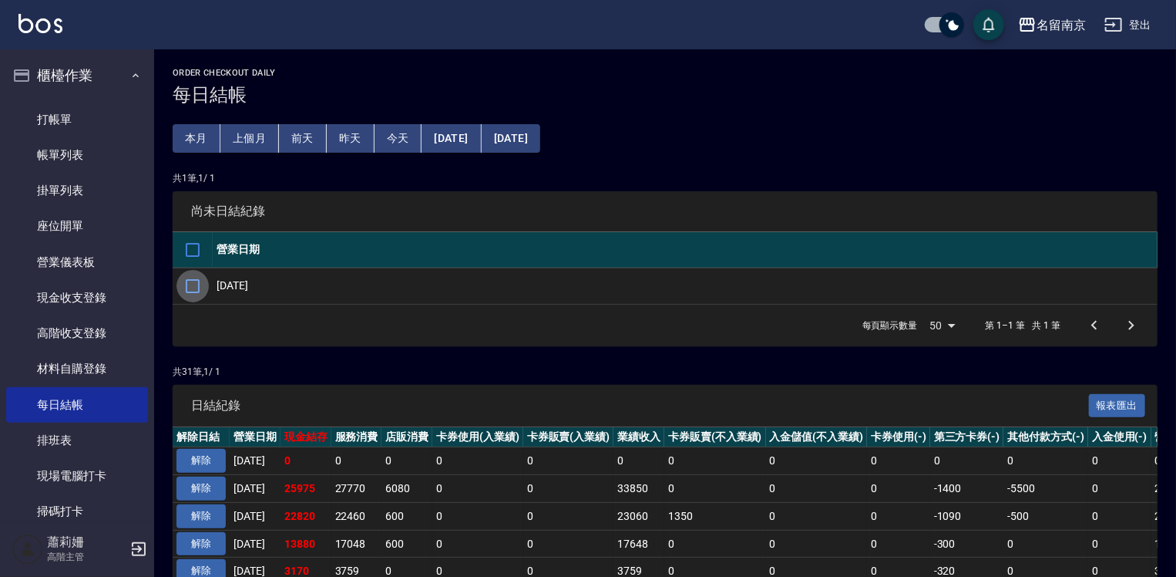
click at [190, 287] on input "checkbox" at bounding box center [193, 286] width 32 height 32
checkbox input "true"
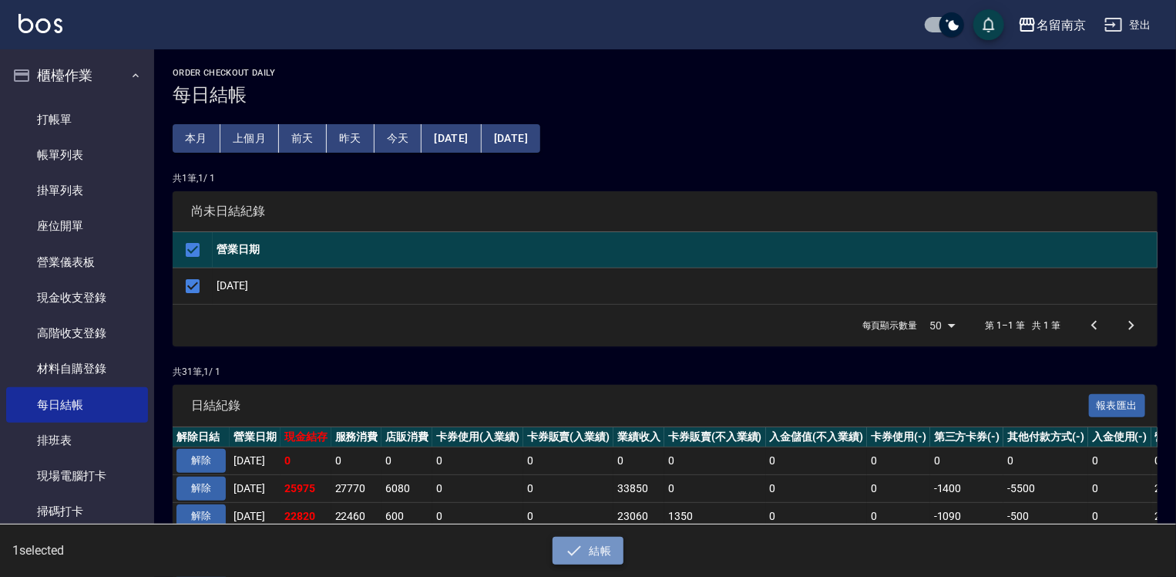
click at [580, 546] on icon "button" at bounding box center [574, 550] width 19 height 19
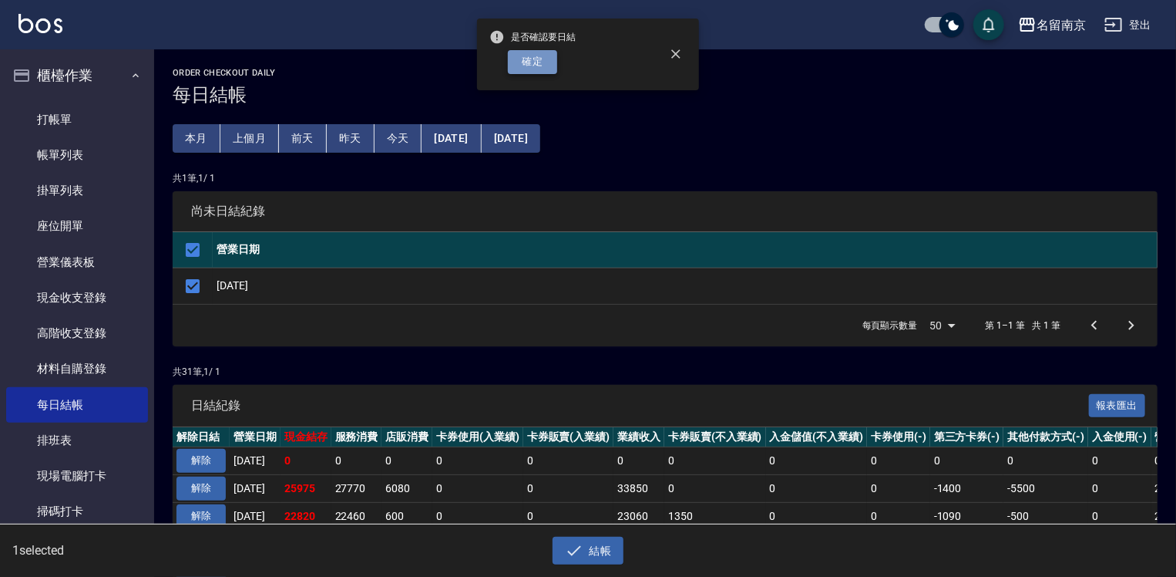
click at [546, 59] on button "確定" at bounding box center [532, 62] width 49 height 24
checkbox input "false"
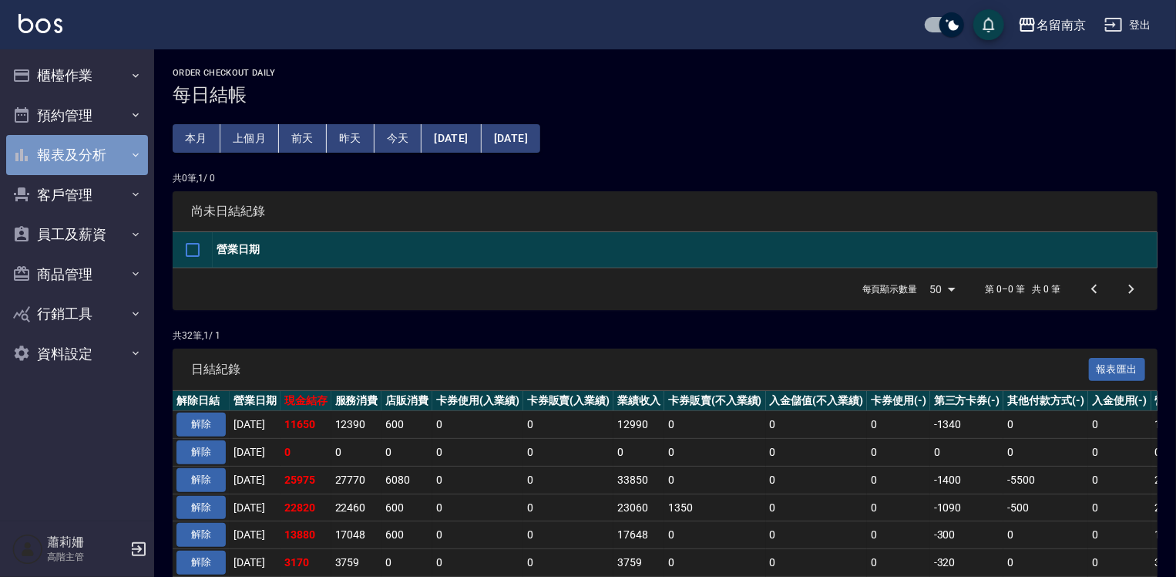
click at [94, 149] on button "報表及分析" at bounding box center [77, 155] width 142 height 40
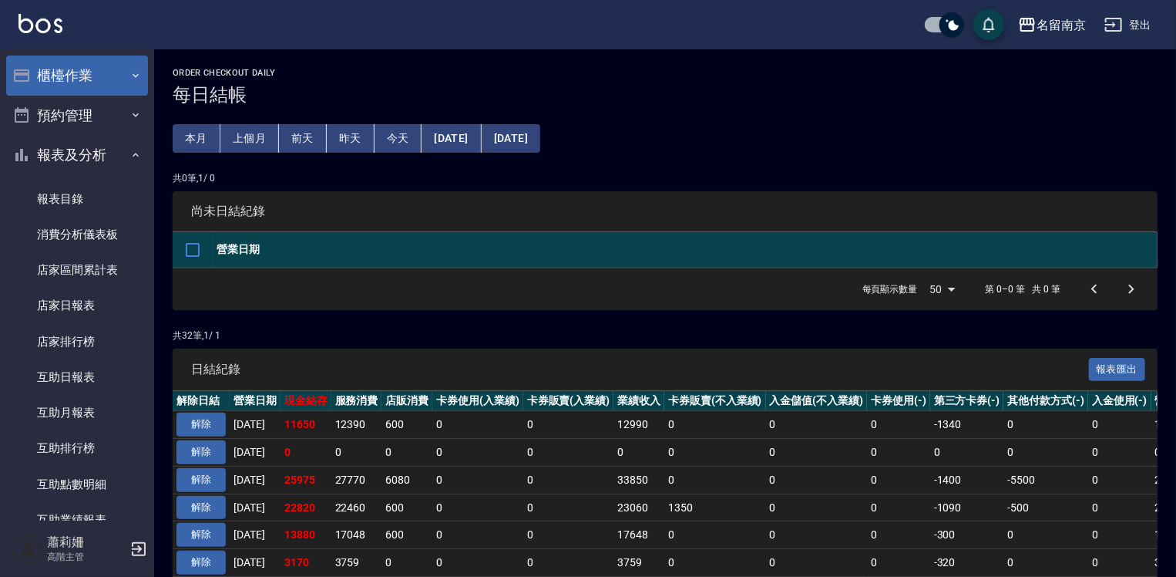
click at [105, 74] on button "櫃檯作業" at bounding box center [77, 76] width 142 height 40
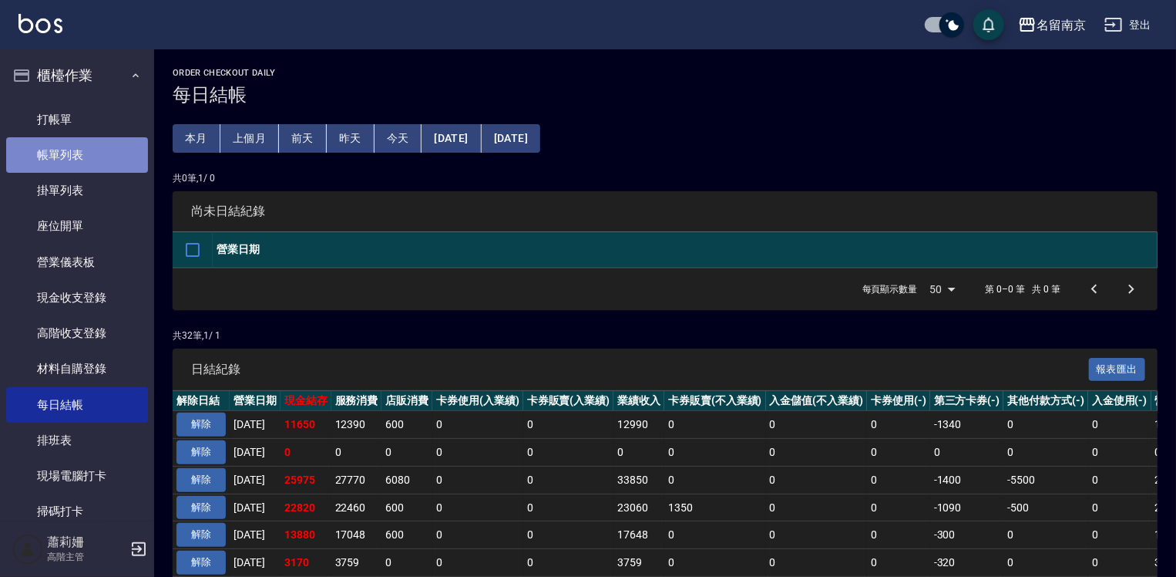
click at [105, 153] on link "帳單列表" at bounding box center [77, 154] width 142 height 35
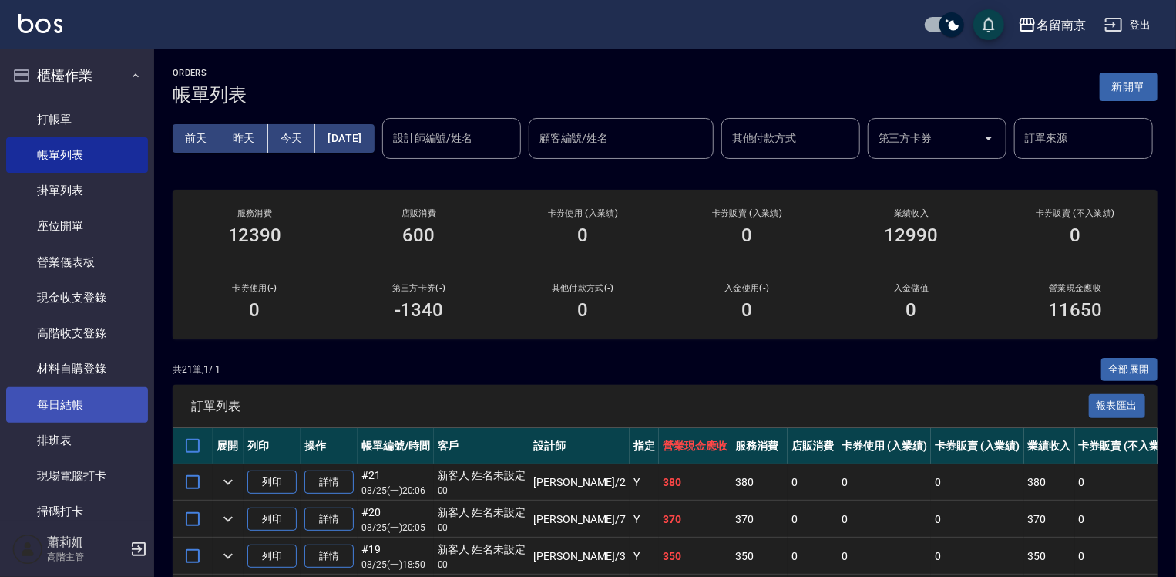
click at [96, 398] on link "每日結帳" at bounding box center [77, 404] width 142 height 35
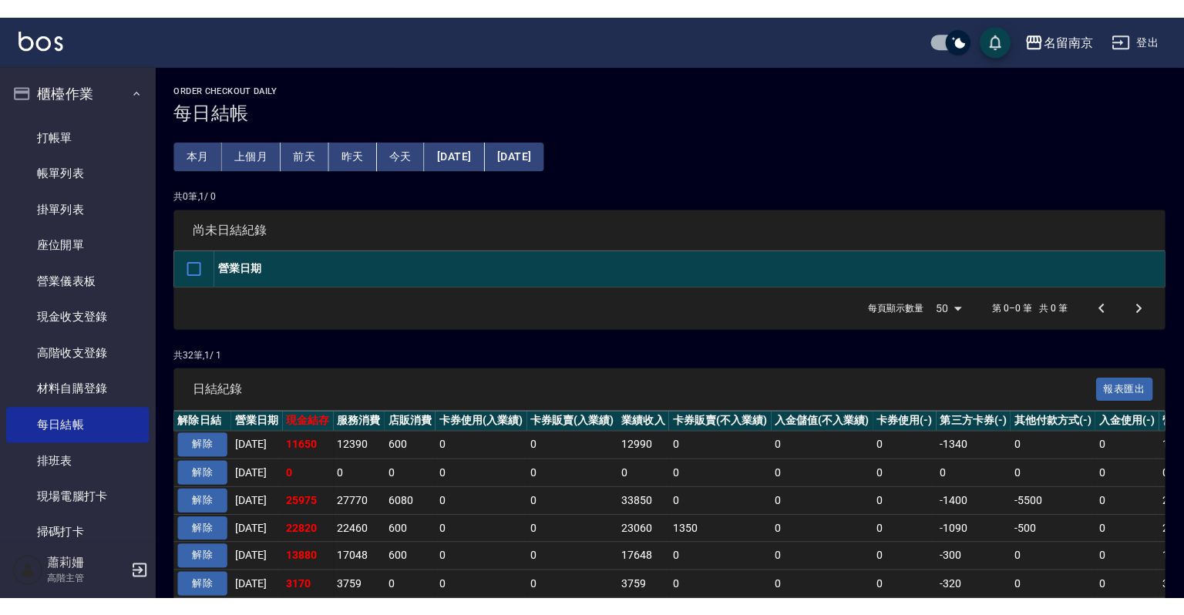
scroll to position [308, 0]
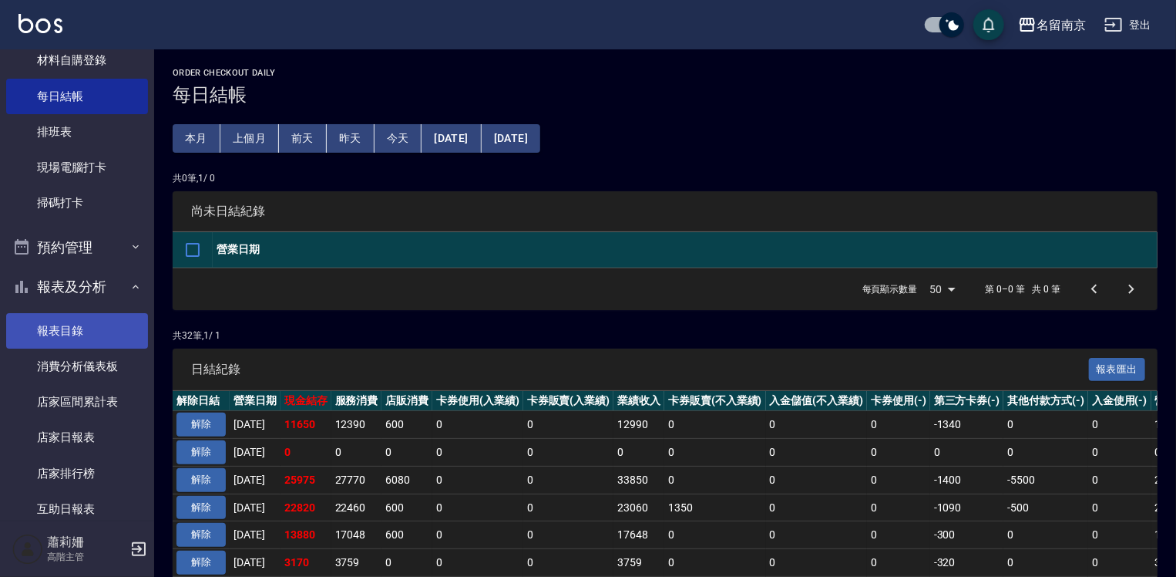
click at [108, 340] on link "報表目錄" at bounding box center [77, 330] width 142 height 35
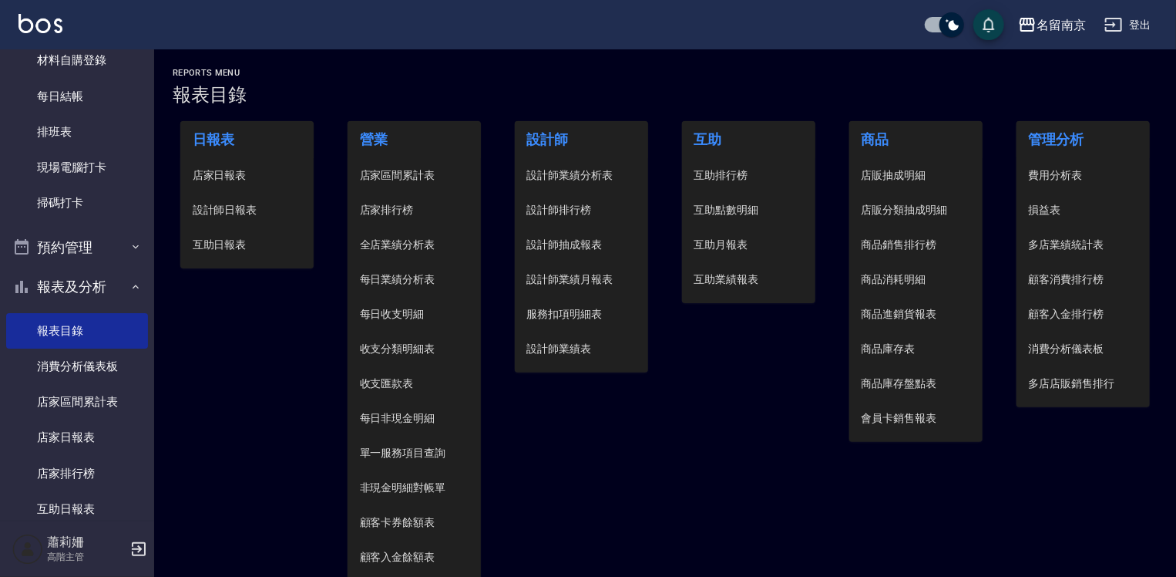
click at [247, 202] on span "設計師日報表" at bounding box center [247, 210] width 109 height 16
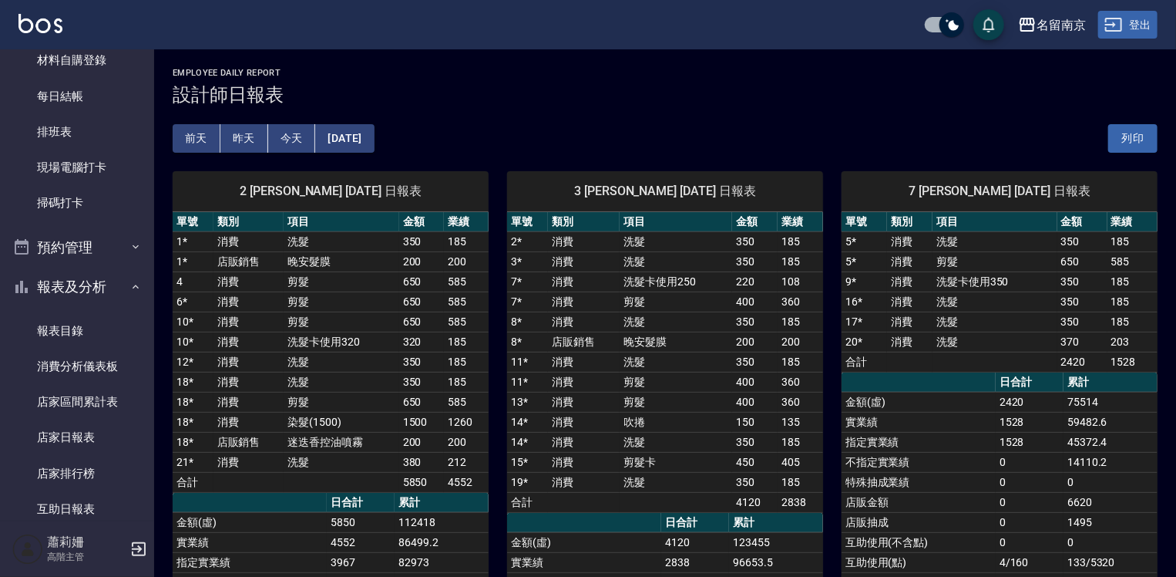
click at [1149, 25] on button "登出" at bounding box center [1128, 25] width 59 height 29
